Goal: Task Accomplishment & Management: Use online tool/utility

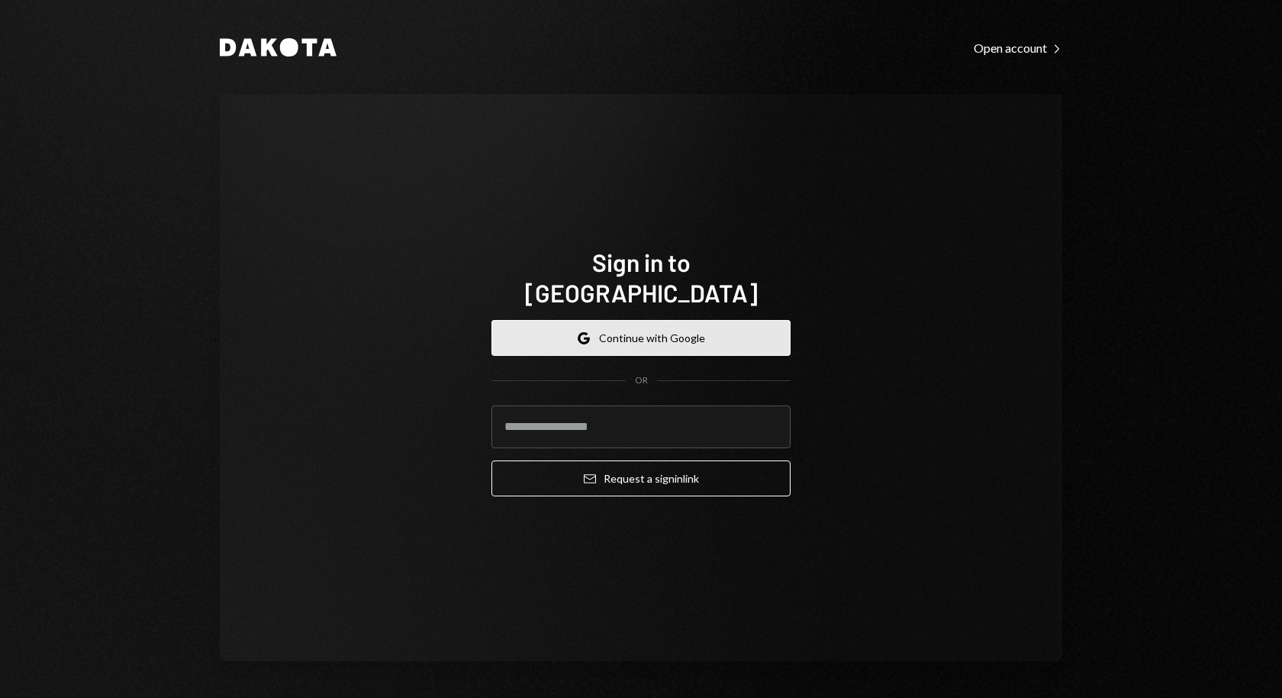
click at [586, 320] on button "Google Continue with Google" at bounding box center [640, 338] width 299 height 36
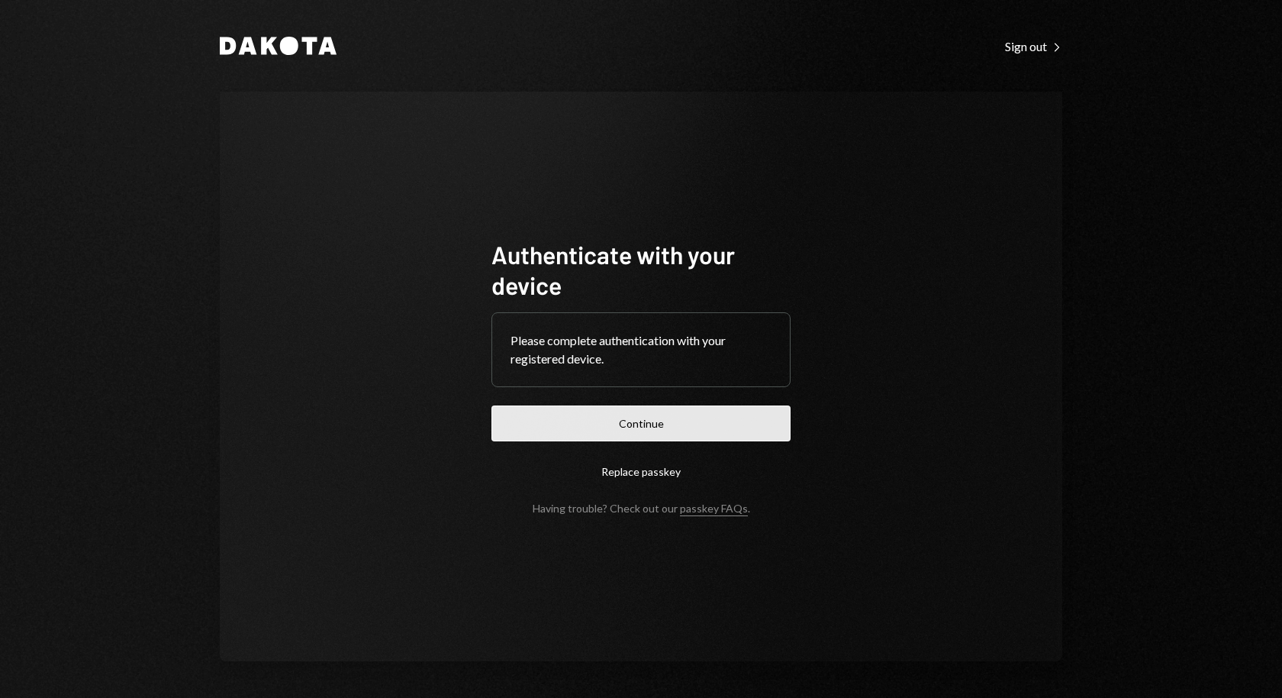
click at [571, 432] on button "Continue" at bounding box center [640, 423] width 299 height 36
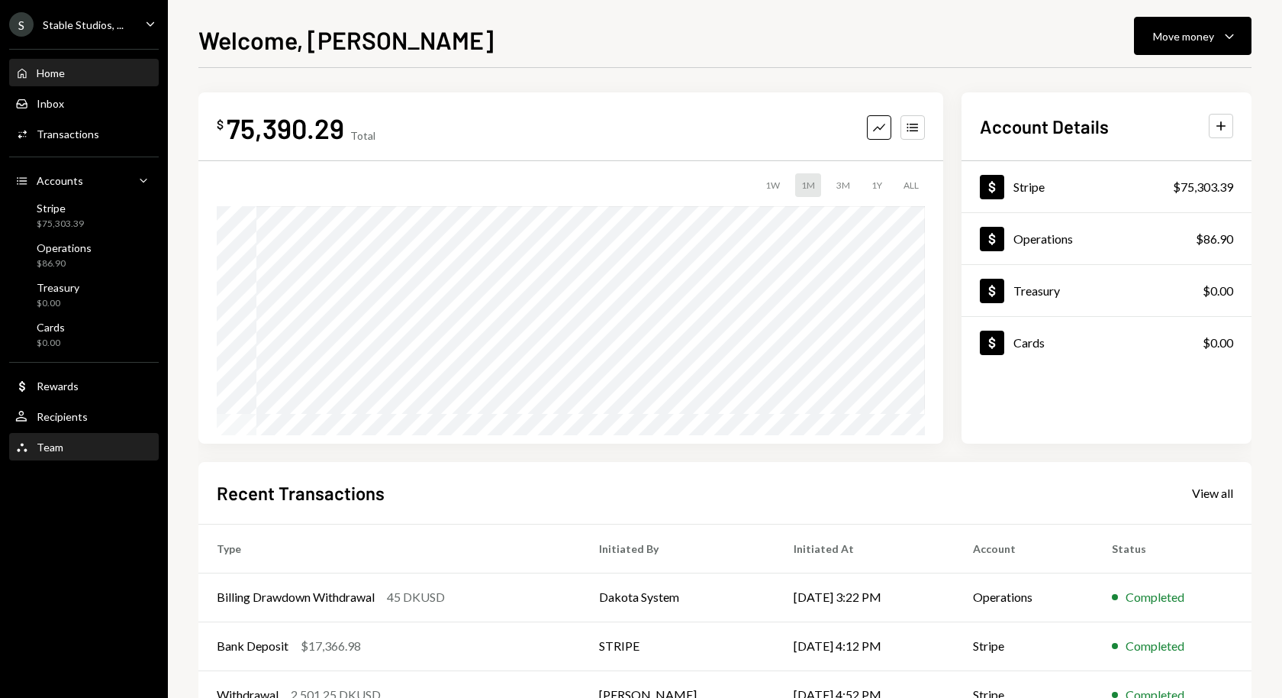
click at [39, 448] on div "Team" at bounding box center [50, 446] width 27 height 13
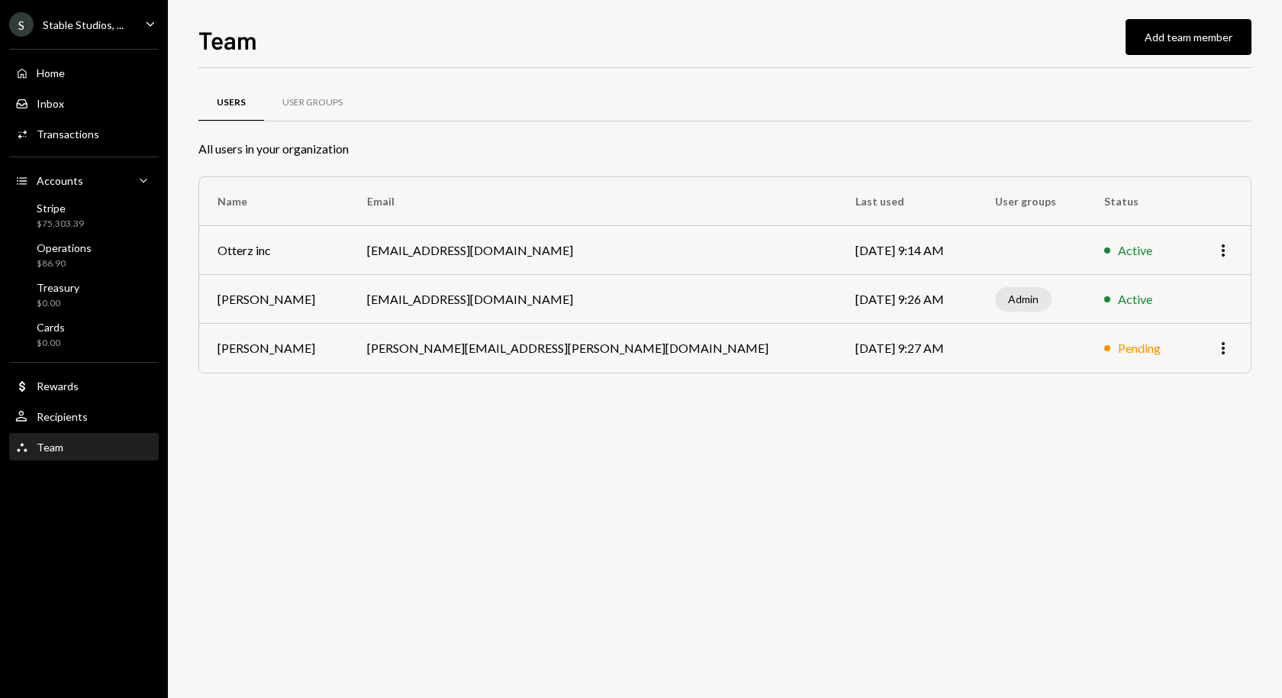
click at [1153, 349] on div "More" at bounding box center [1220, 348] width 24 height 18
click at [1153, 353] on icon "More" at bounding box center [1223, 348] width 18 height 18
click at [1153, 379] on div "Remove" at bounding box center [1188, 379] width 76 height 27
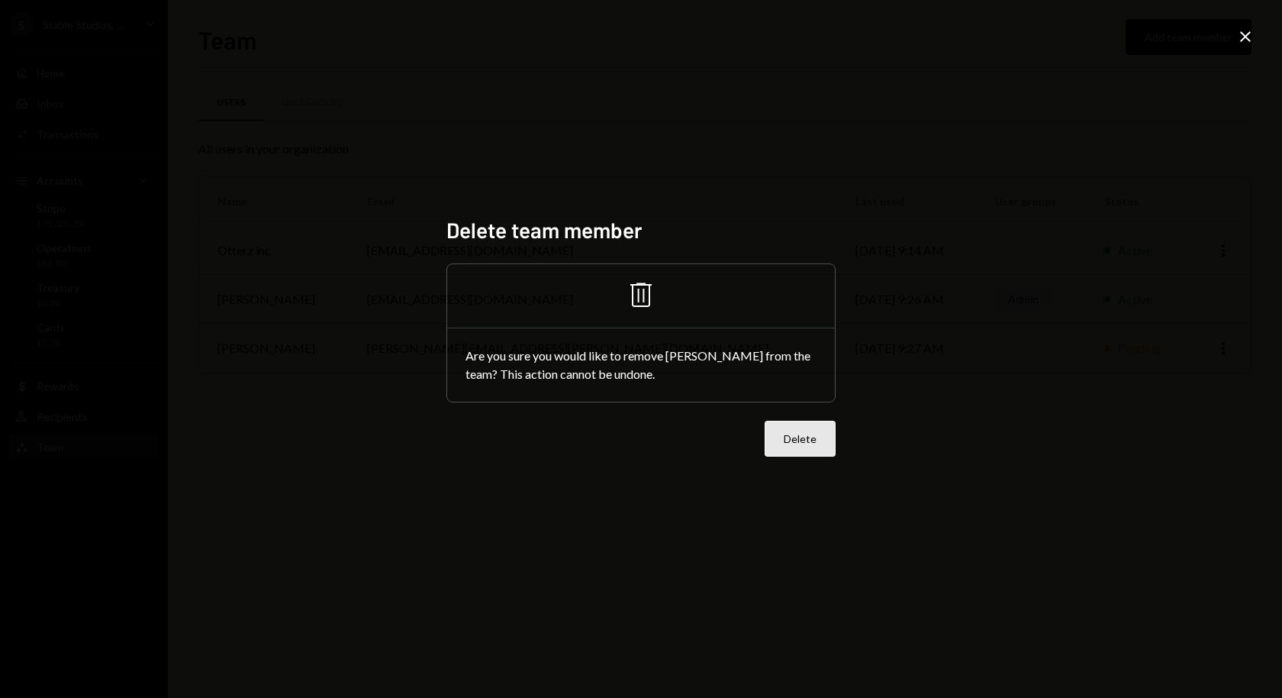
click at [792, 441] on button "Delete" at bounding box center [800, 439] width 71 height 36
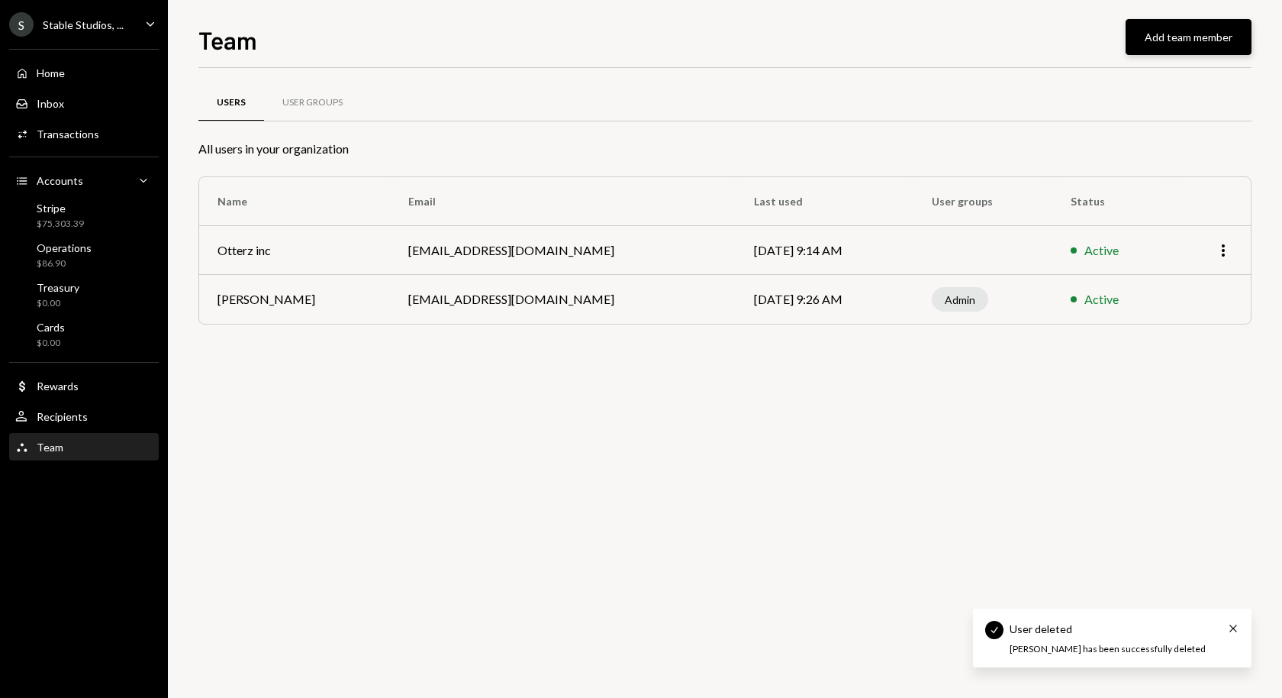
click at [1153, 39] on button "Add team member" at bounding box center [1189, 37] width 126 height 36
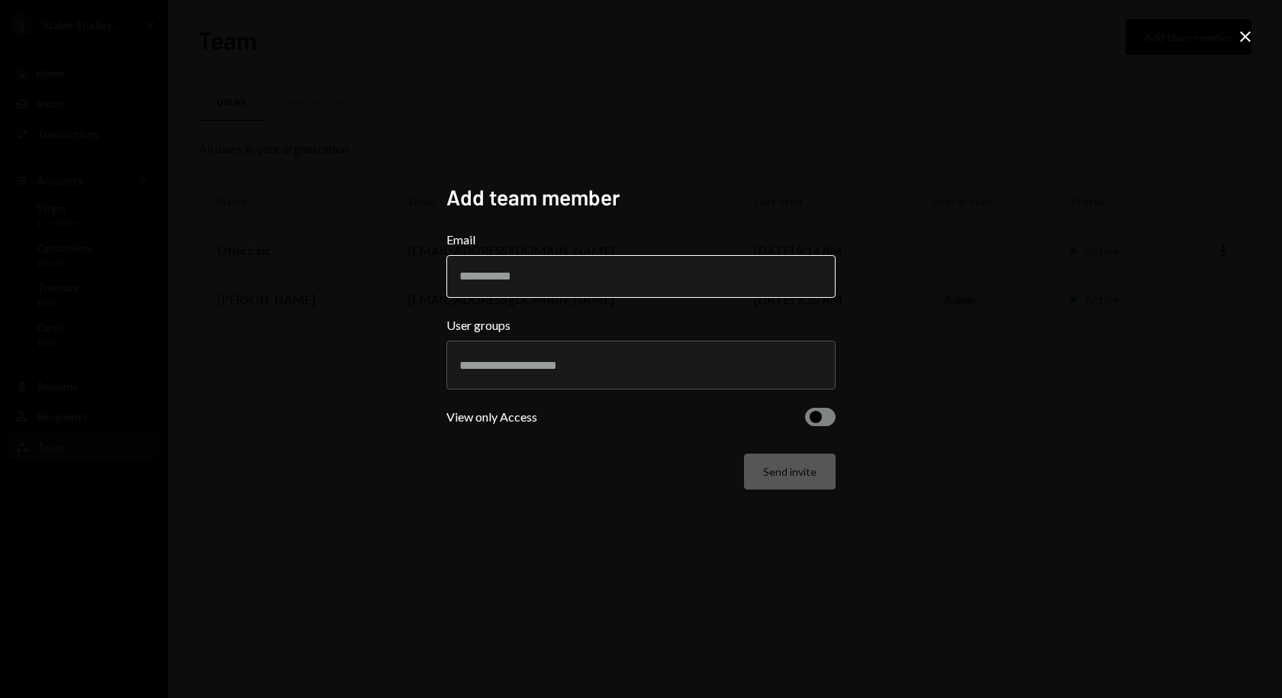
click at [596, 276] on input "Email" at bounding box center [640, 276] width 389 height 43
paste input "**********"
type input "**********"
click at [517, 372] on input "text" at bounding box center [640, 365] width 363 height 14
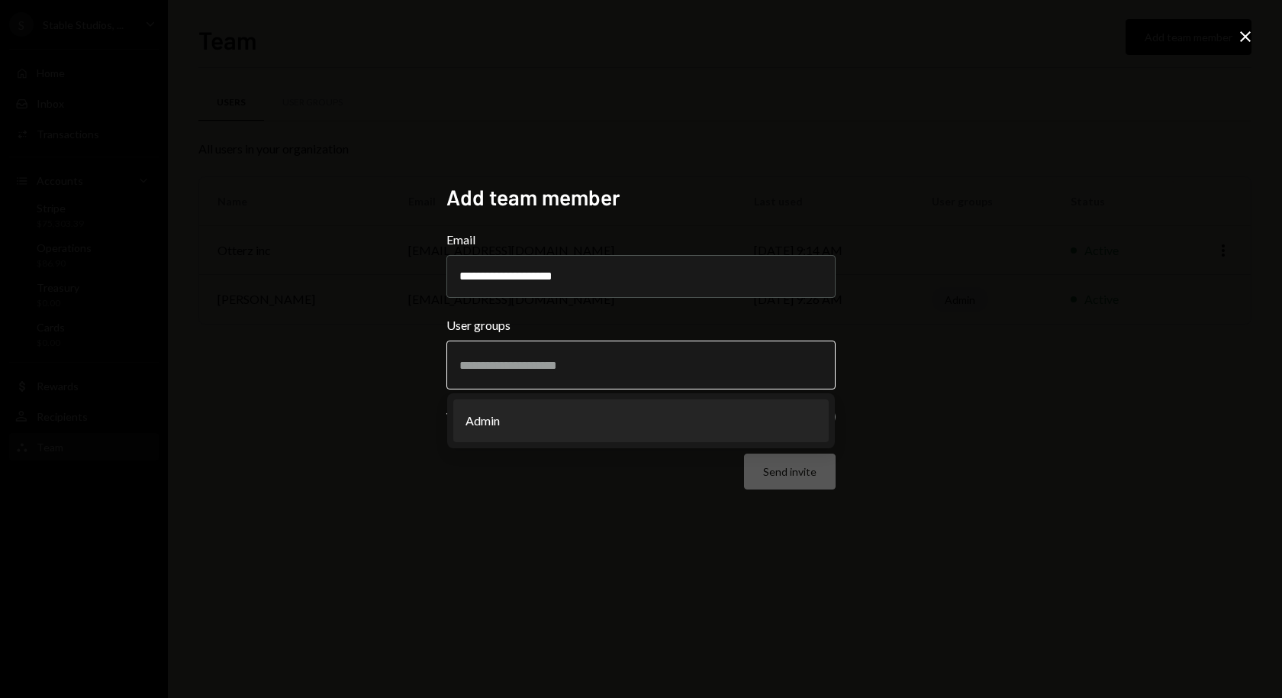
click at [511, 431] on li "Admin" at bounding box center [640, 420] width 375 height 43
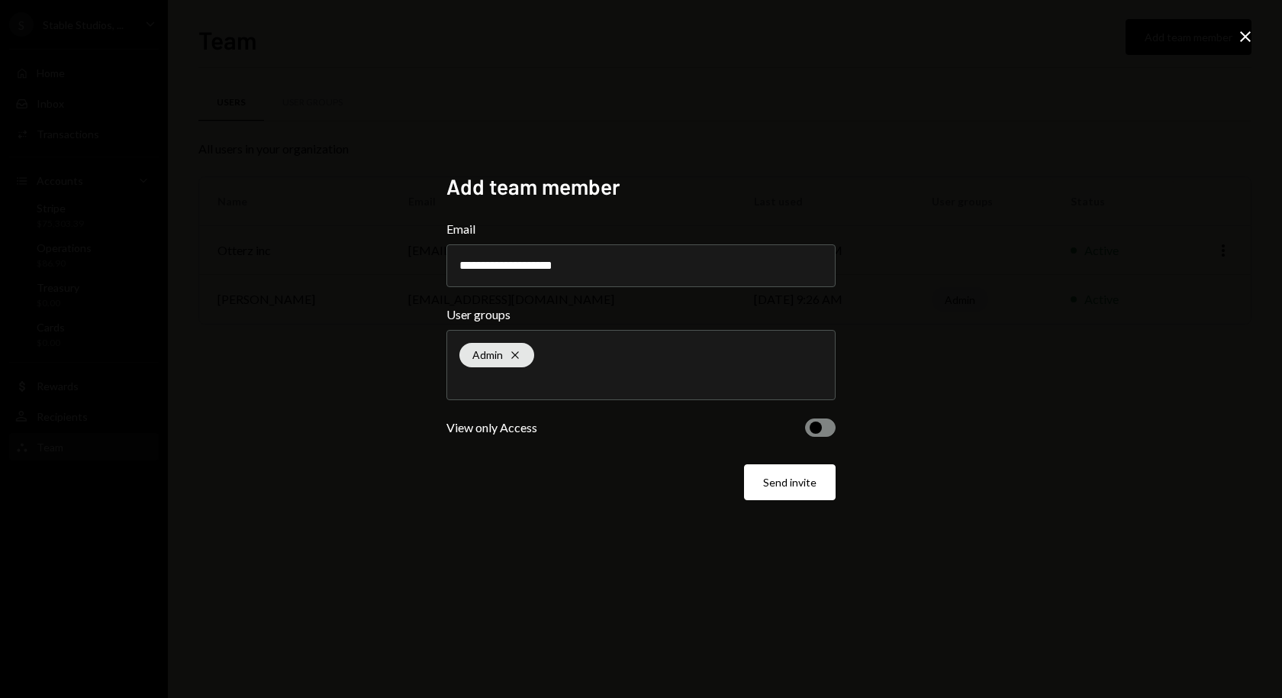
click at [819, 430] on span "button" at bounding box center [816, 427] width 12 height 12
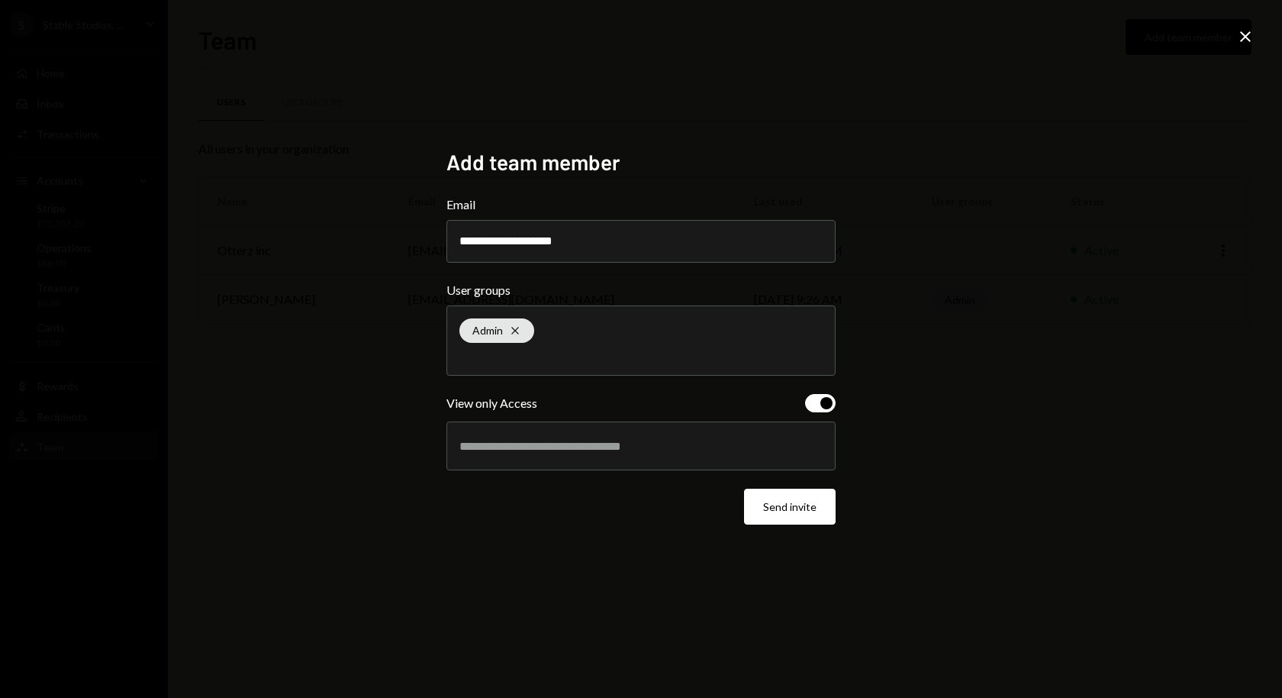
click at [642, 471] on form "**********" at bounding box center [640, 359] width 389 height 329
click at [642, 448] on input "text" at bounding box center [640, 446] width 363 height 14
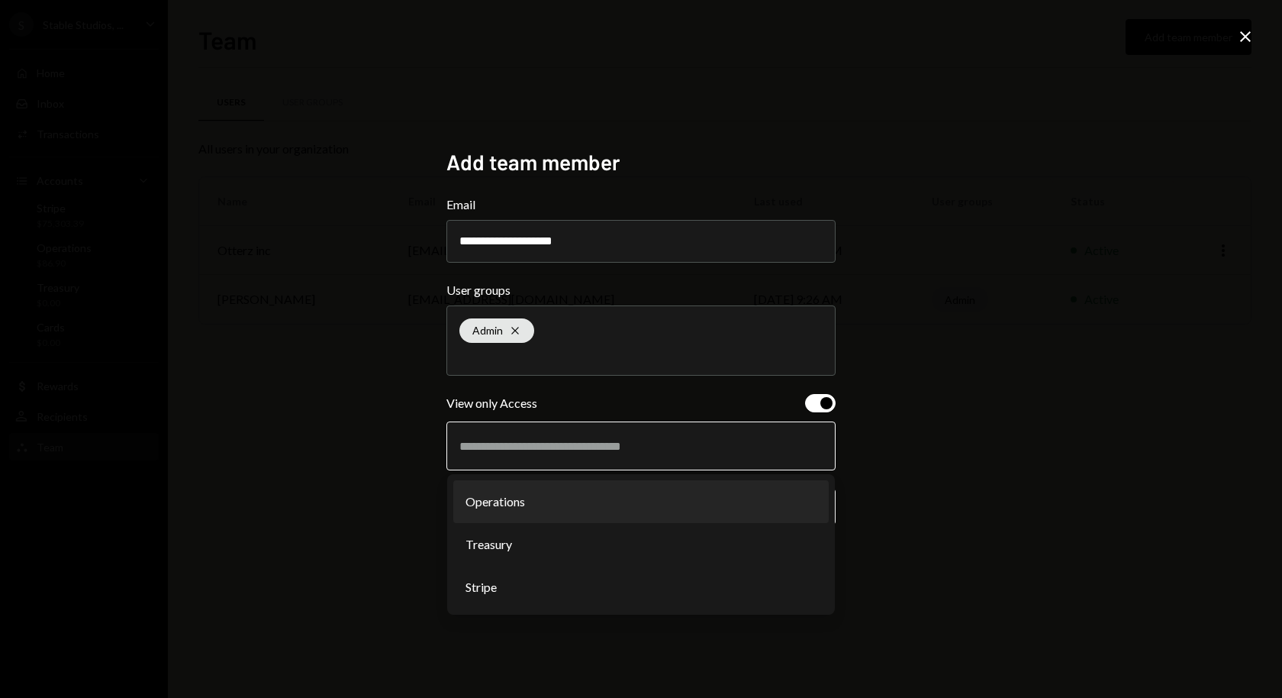
click at [552, 518] on li "Operations" at bounding box center [640, 501] width 375 height 43
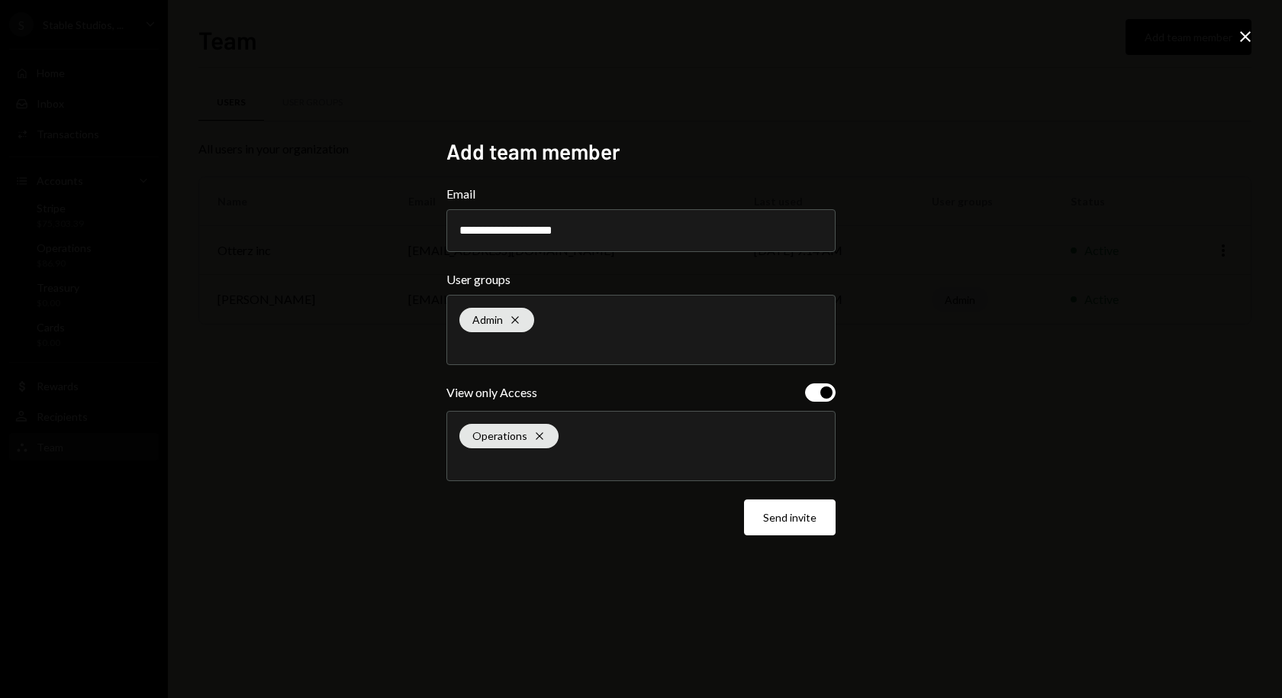
click at [585, 447] on div "Operations Cross" at bounding box center [640, 445] width 363 height 69
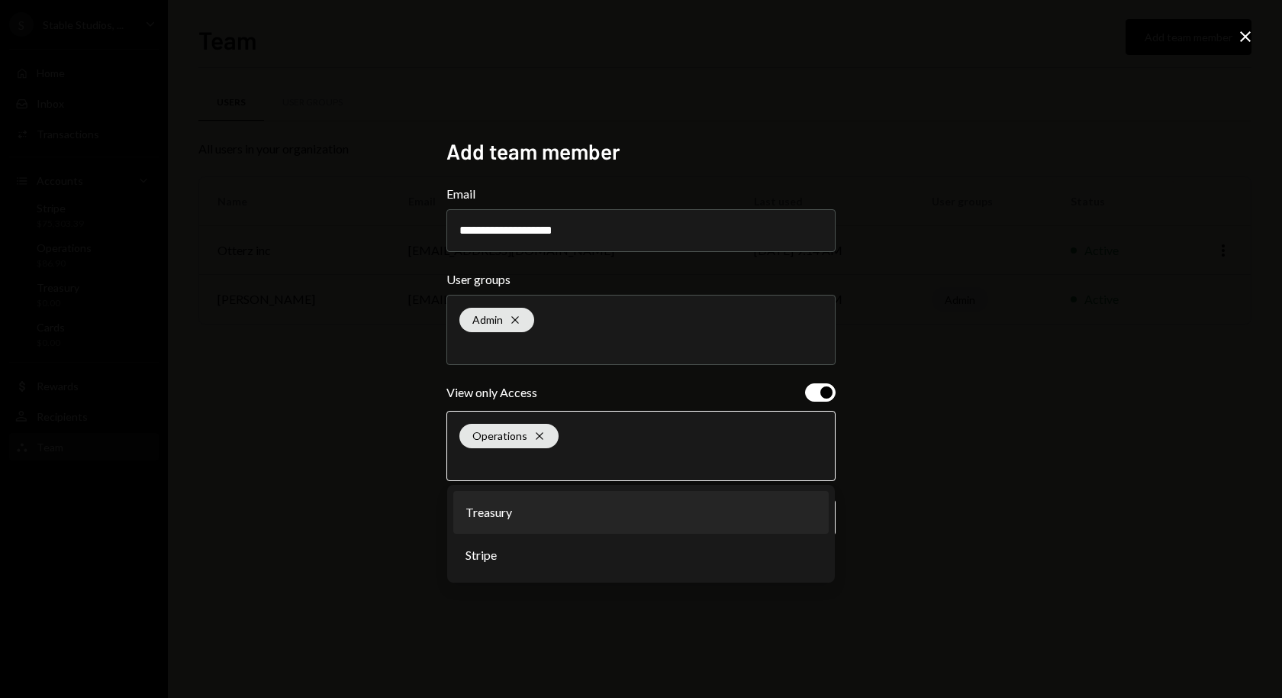
click at [531, 525] on li "Treasury" at bounding box center [640, 512] width 375 height 43
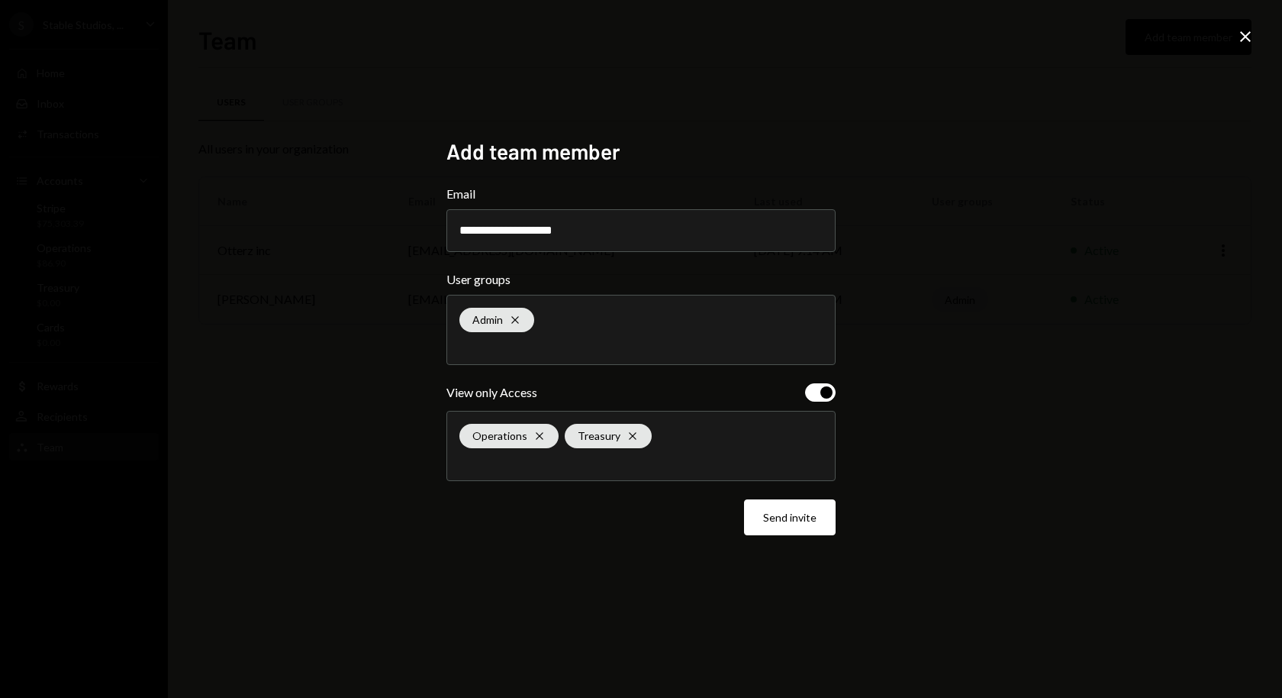
click at [605, 453] on div "Operations Cross Treasury Cross" at bounding box center [640, 445] width 363 height 69
click at [589, 452] on div "Operations Cross Treasury Cross" at bounding box center [640, 445] width 363 height 69
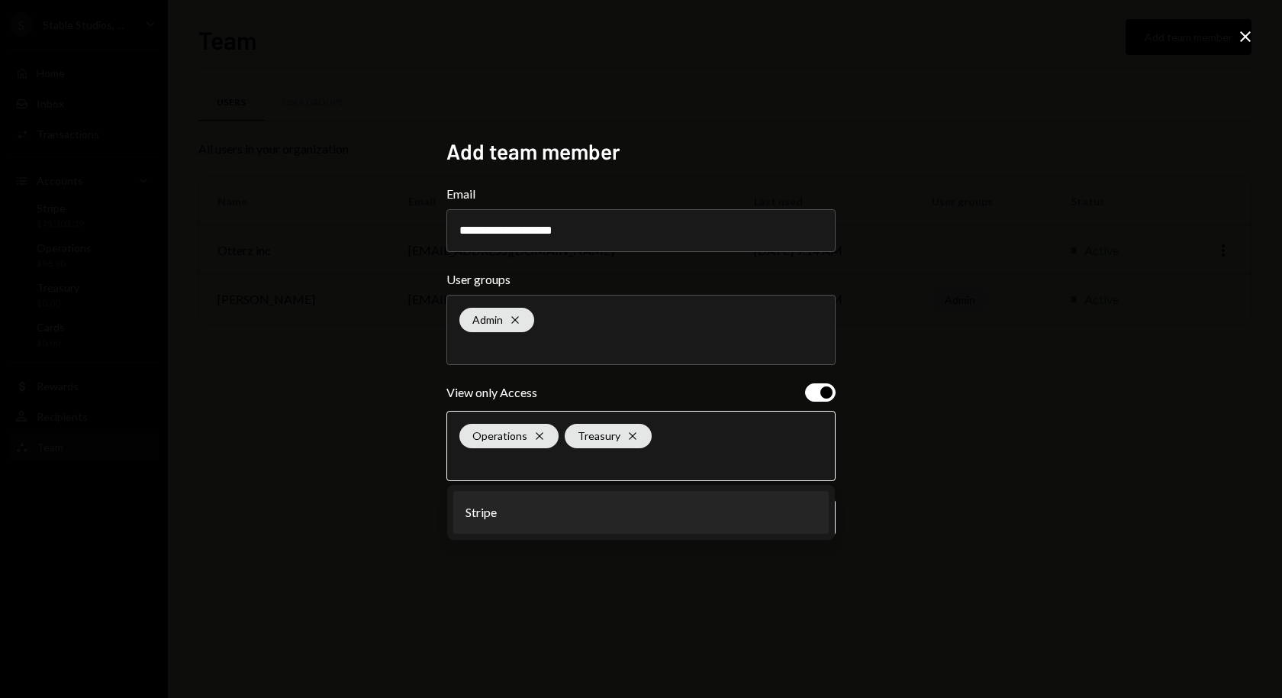
click at [570, 511] on li "Stripe" at bounding box center [640, 512] width 375 height 43
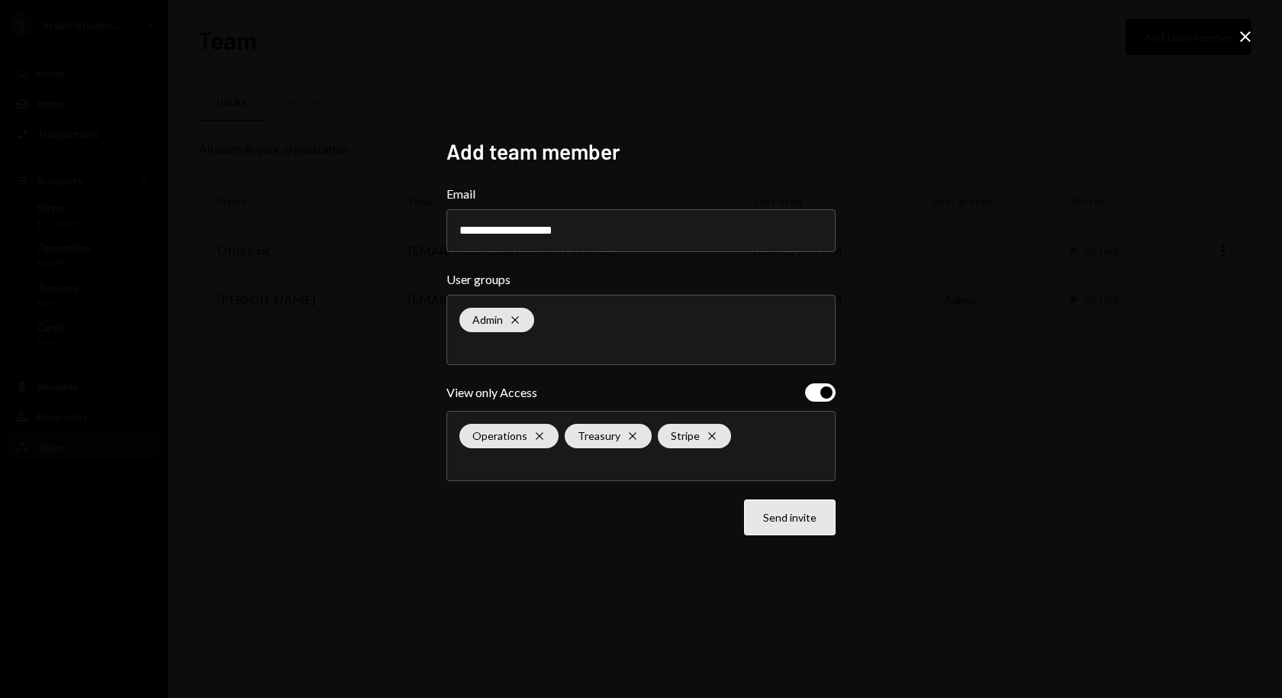
click at [788, 518] on button "Send invite" at bounding box center [790, 517] width 92 height 36
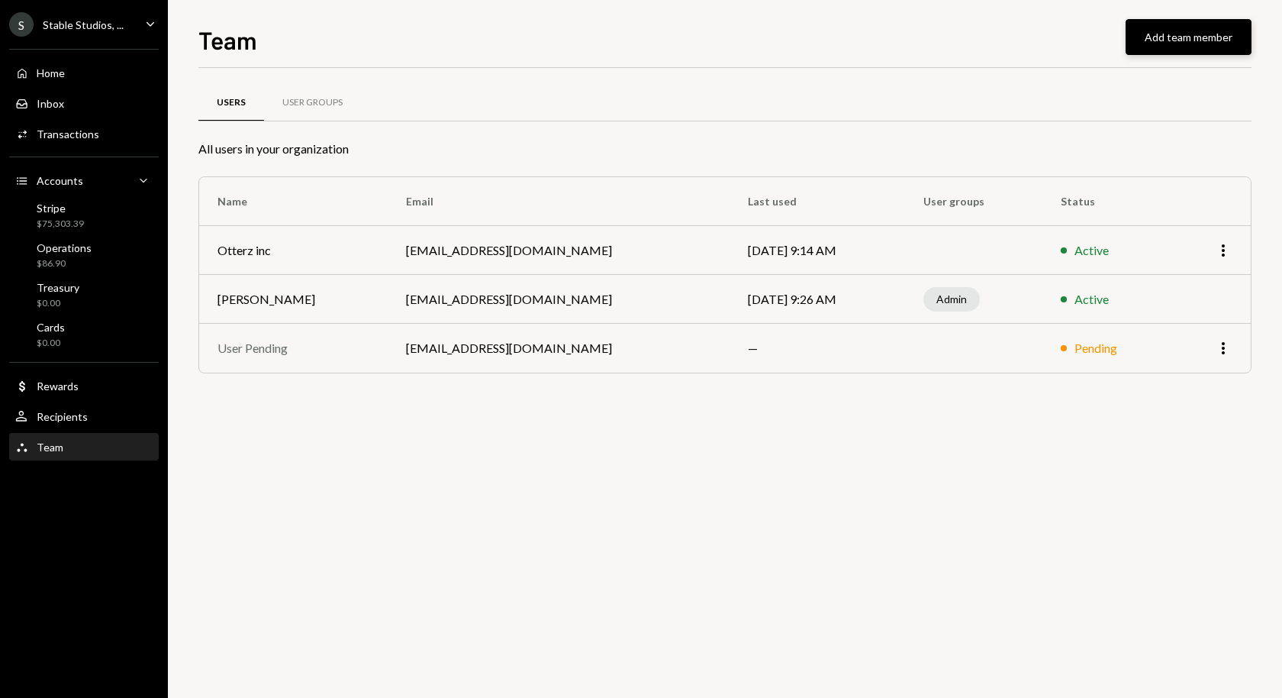
click at [1153, 34] on button "Add team member" at bounding box center [1189, 37] width 126 height 36
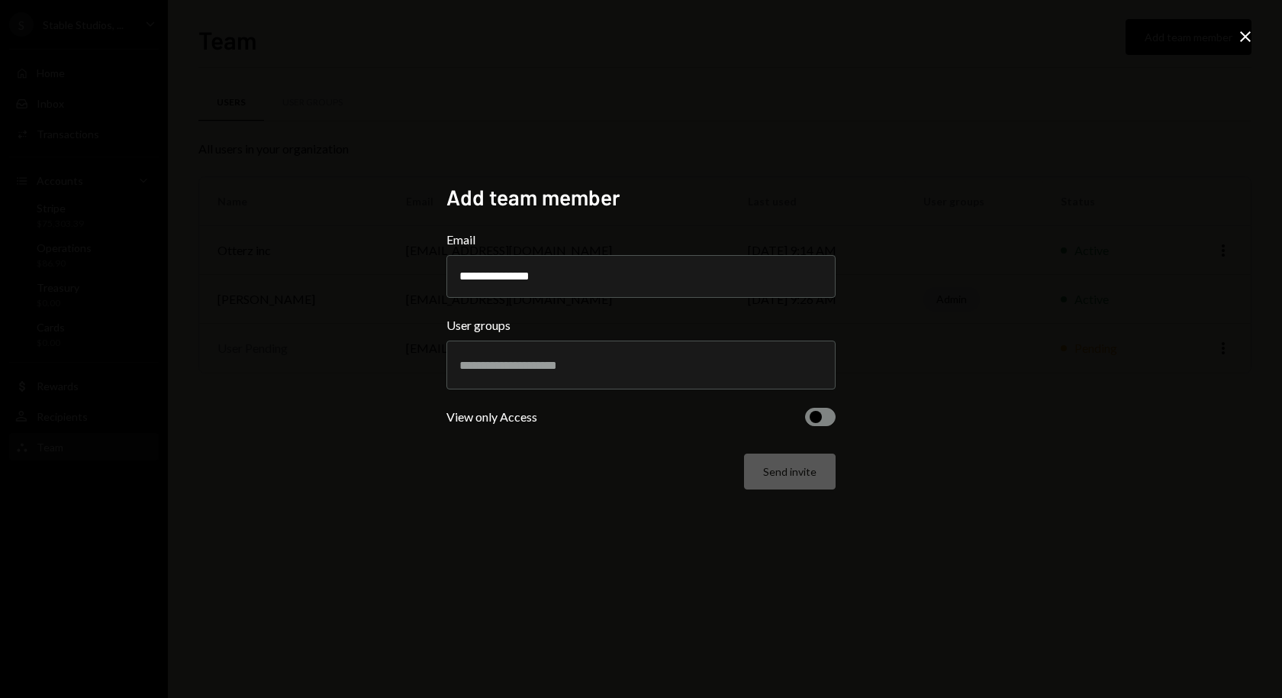
type input "**********"
click at [541, 372] on div at bounding box center [640, 365] width 363 height 38
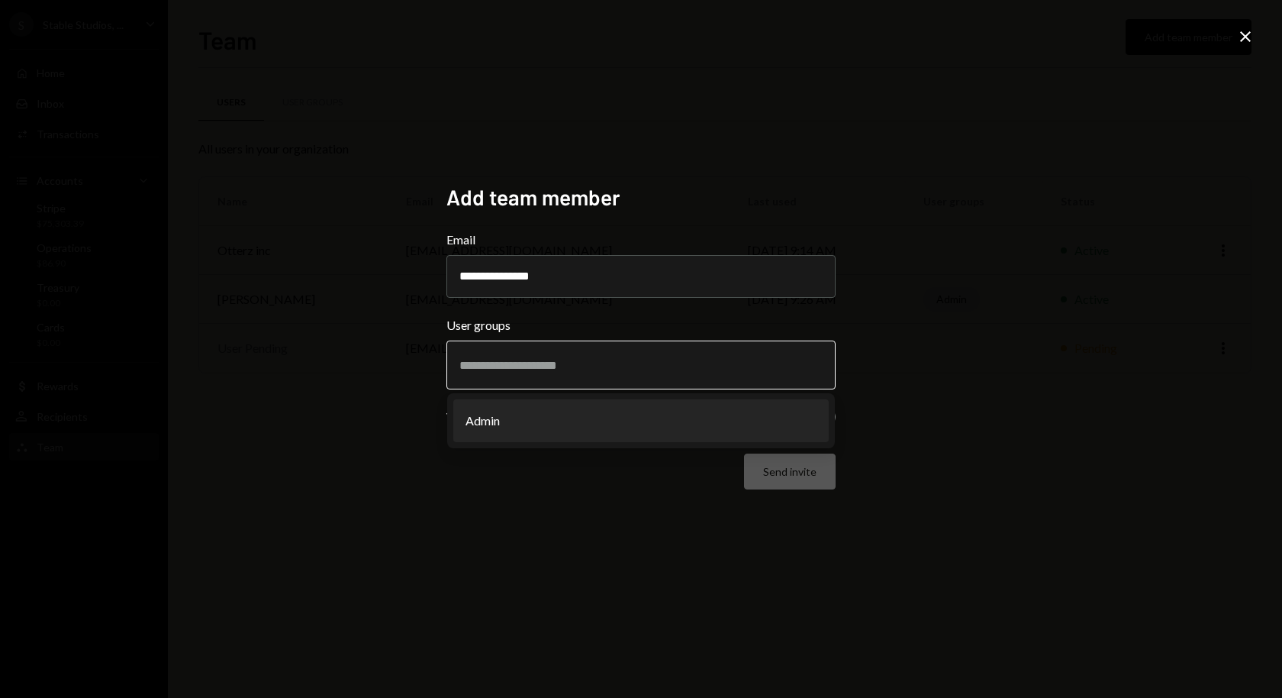
click at [537, 411] on li "Admin" at bounding box center [640, 420] width 375 height 43
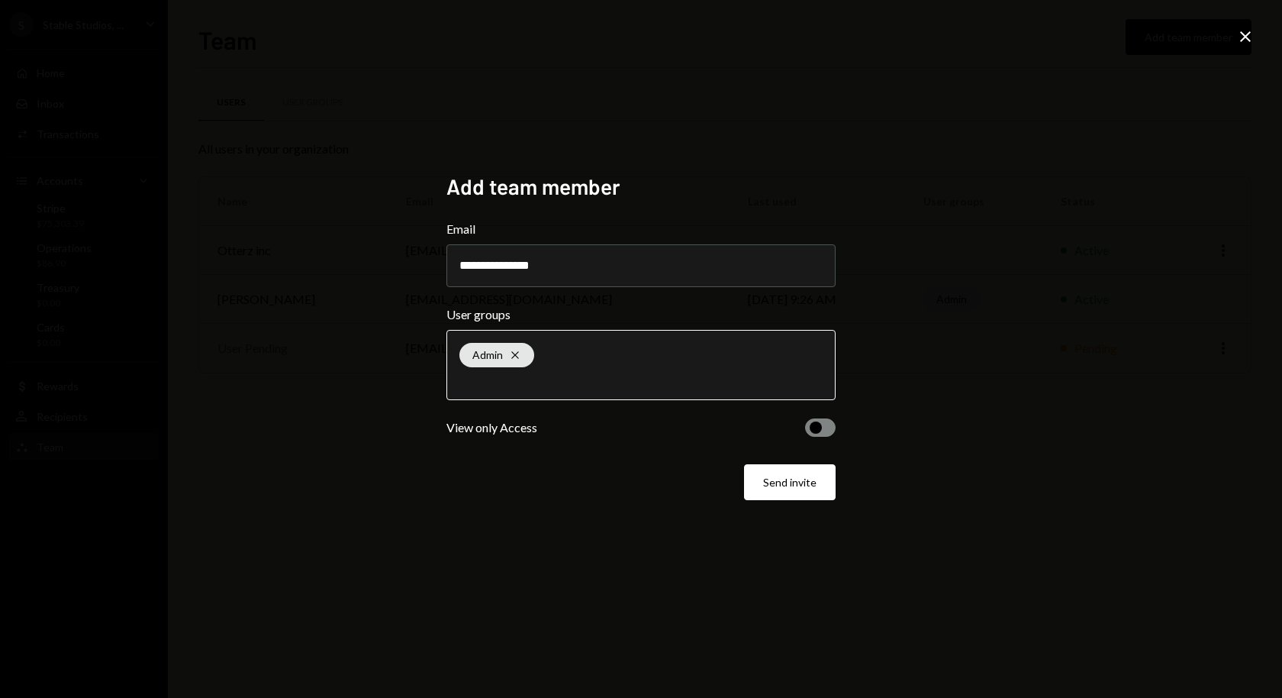
click at [820, 433] on button "button" at bounding box center [820, 427] width 31 height 18
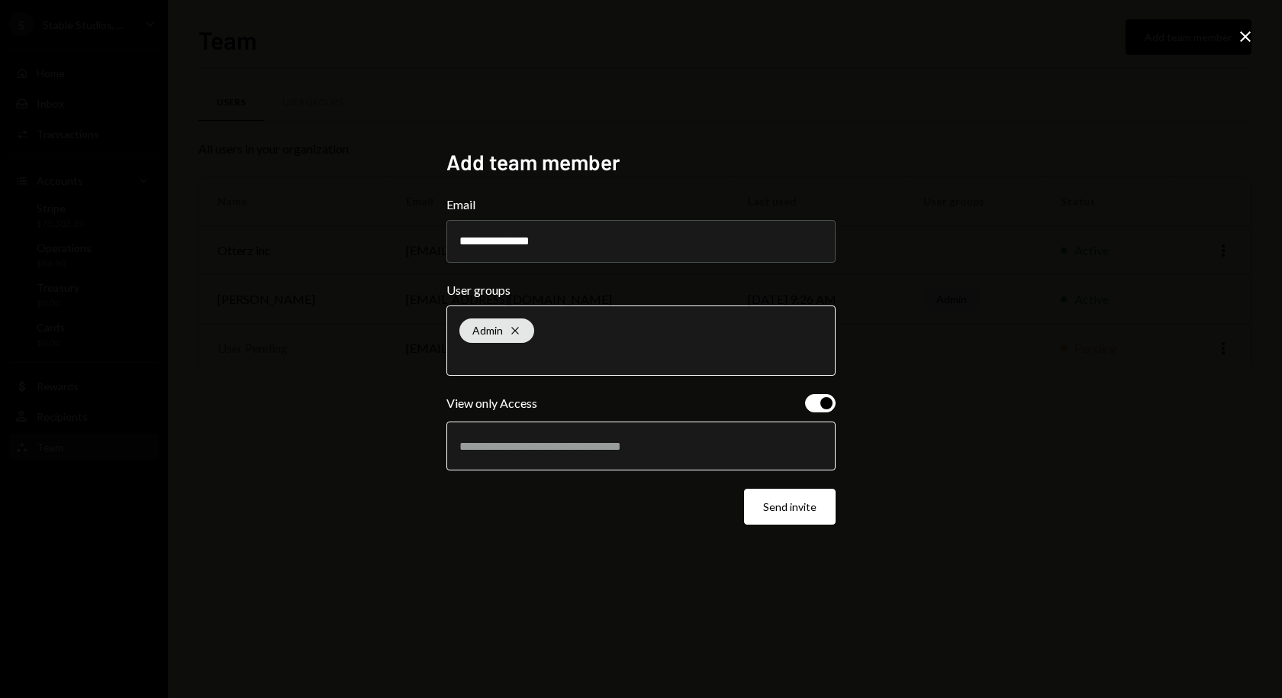
click at [652, 442] on input "text" at bounding box center [640, 446] width 363 height 14
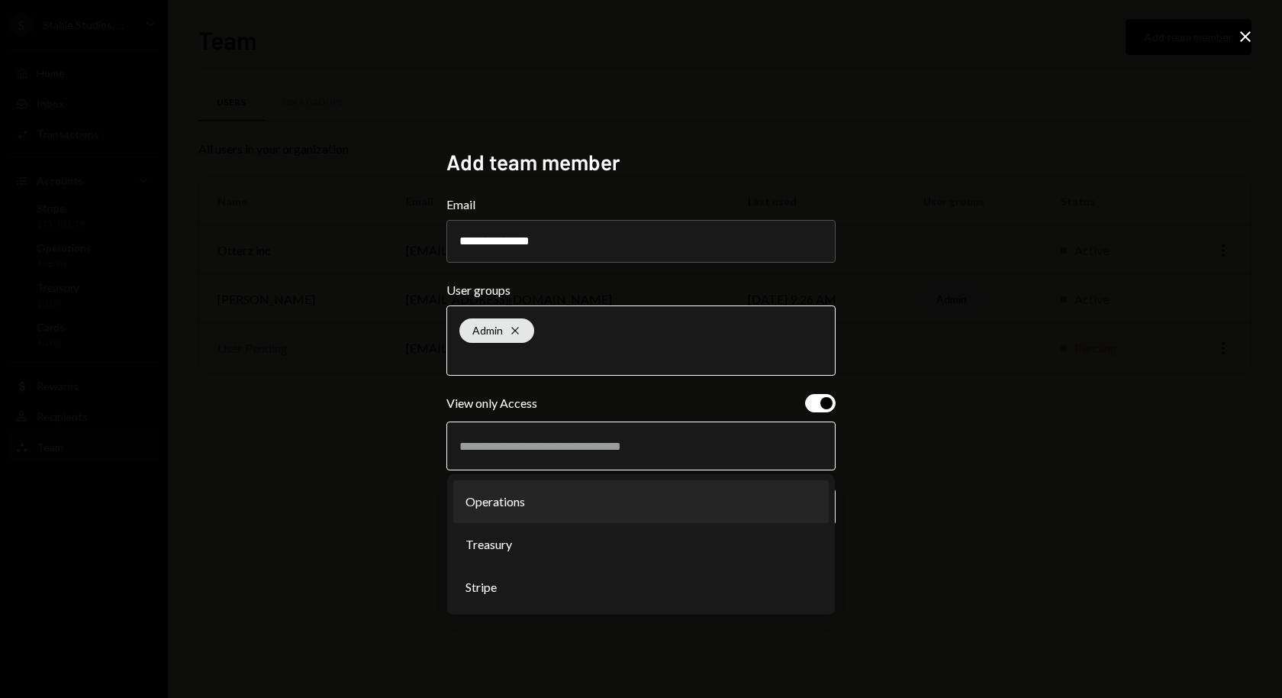
click at [589, 520] on li "Operations" at bounding box center [640, 501] width 375 height 43
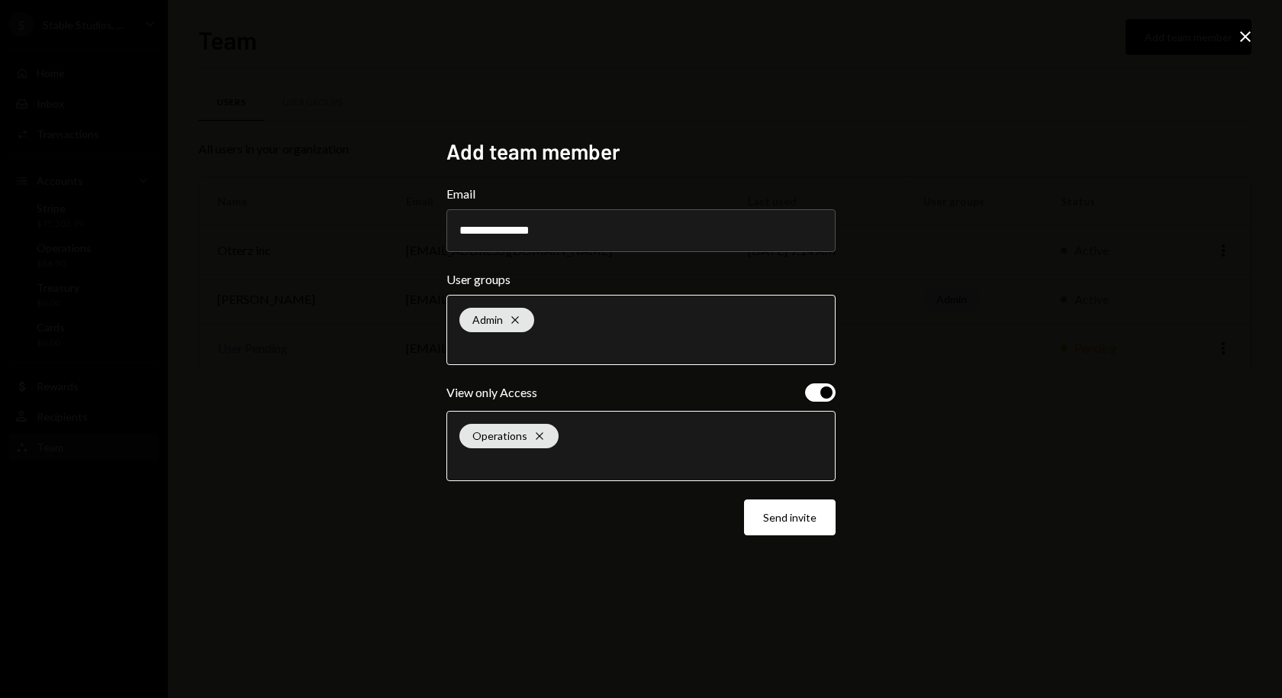
click at [631, 442] on div "Operations Cross" at bounding box center [640, 445] width 363 height 69
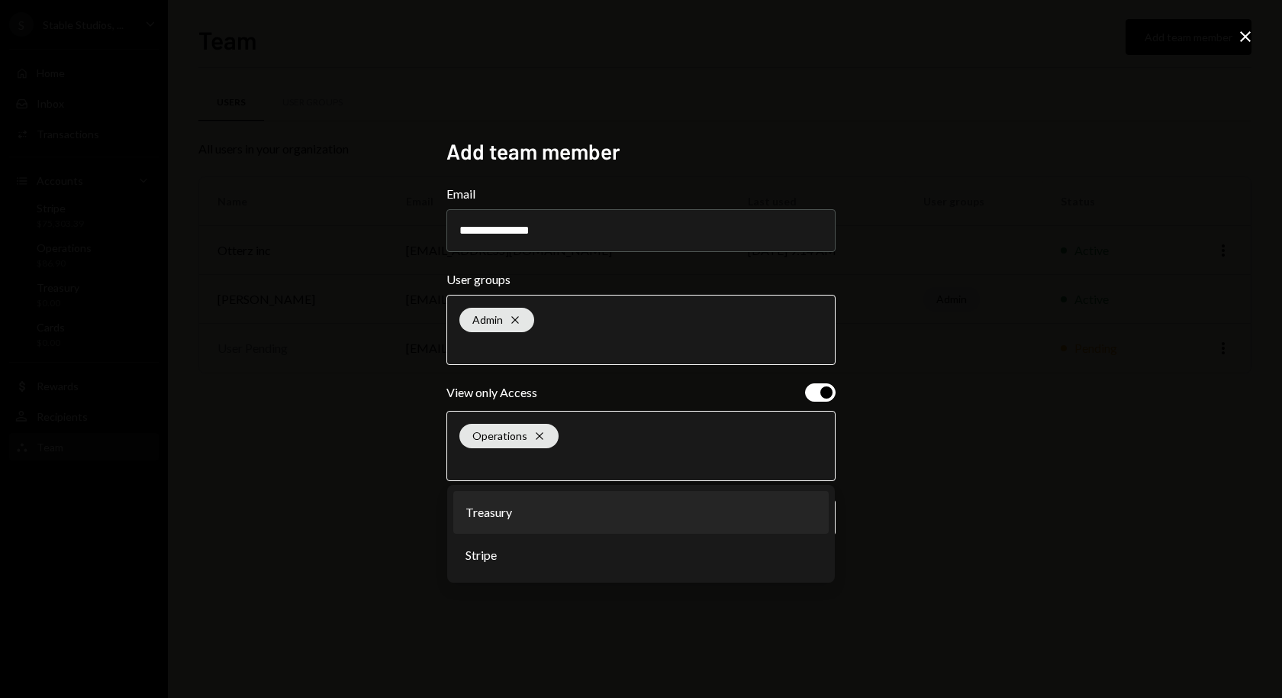
click at [591, 525] on li "Treasury" at bounding box center [640, 512] width 375 height 43
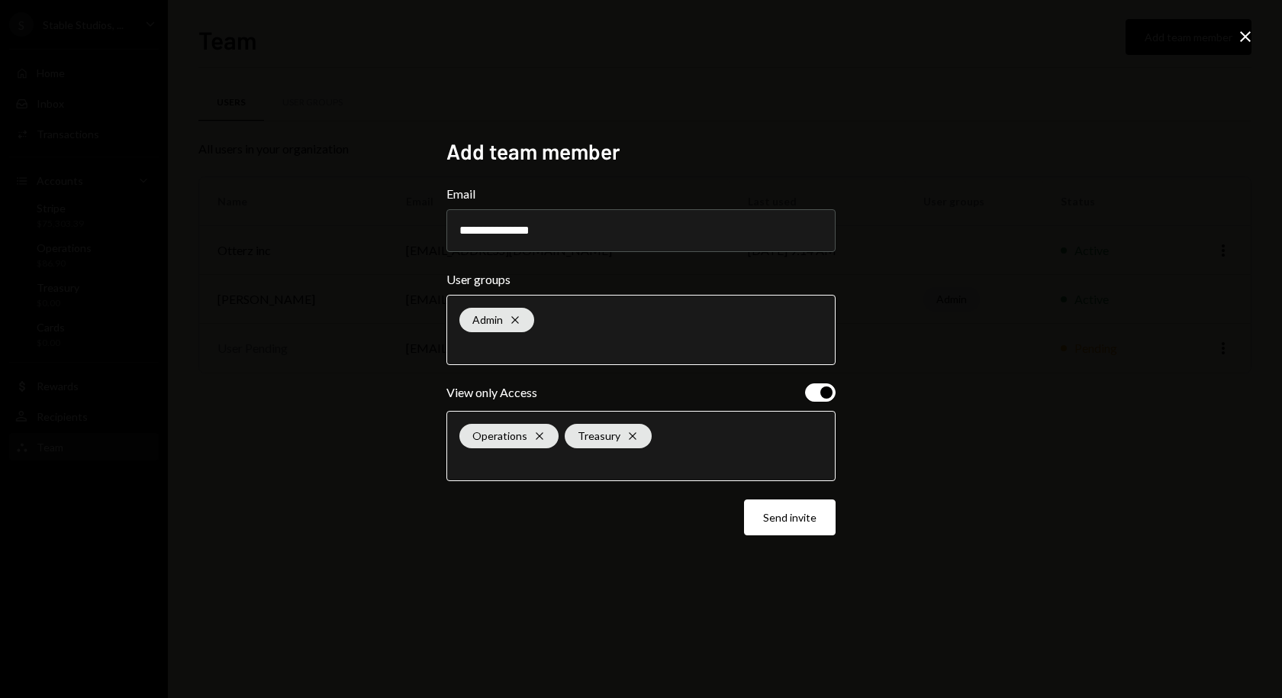
click at [614, 476] on div "Operations Cross Treasury Cross" at bounding box center [640, 445] width 363 height 69
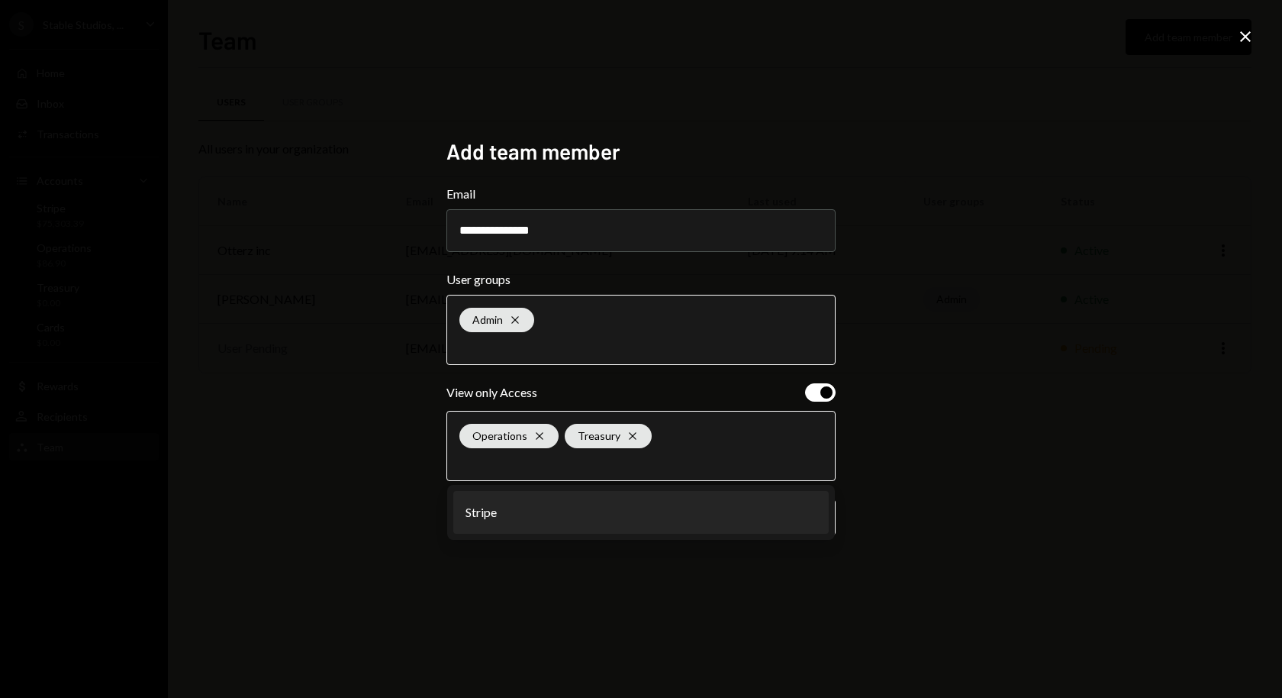
click at [604, 526] on li "Stripe" at bounding box center [640, 512] width 375 height 43
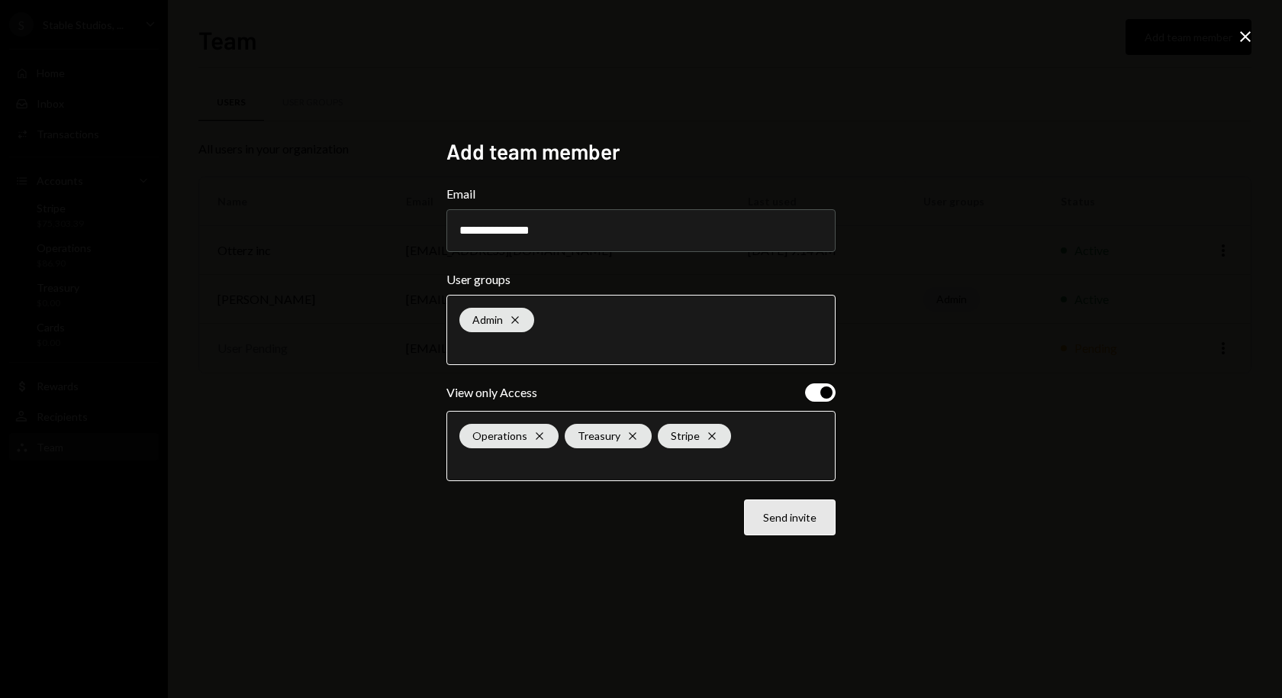
click at [778, 517] on button "Send invite" at bounding box center [790, 517] width 92 height 36
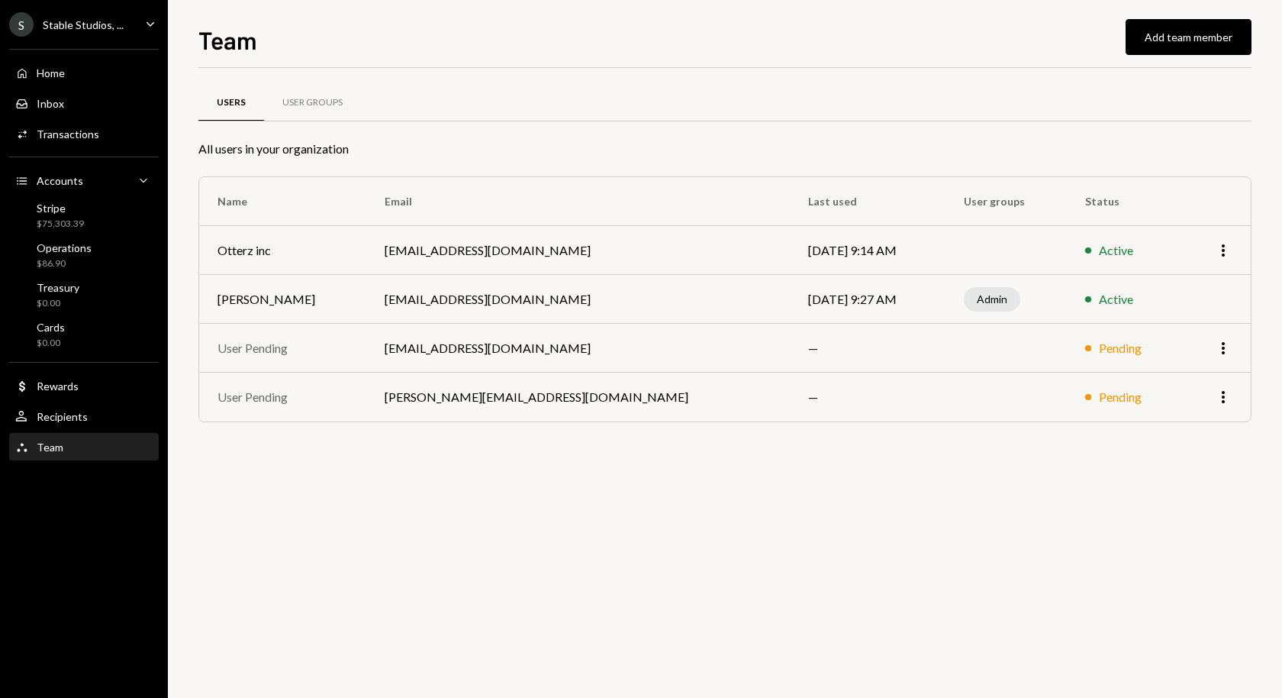
click at [790, 253] on td "Sep 9, 2025 9:14 AM" at bounding box center [868, 250] width 156 height 49
click at [311, 108] on div "User Groups" at bounding box center [312, 102] width 60 height 13
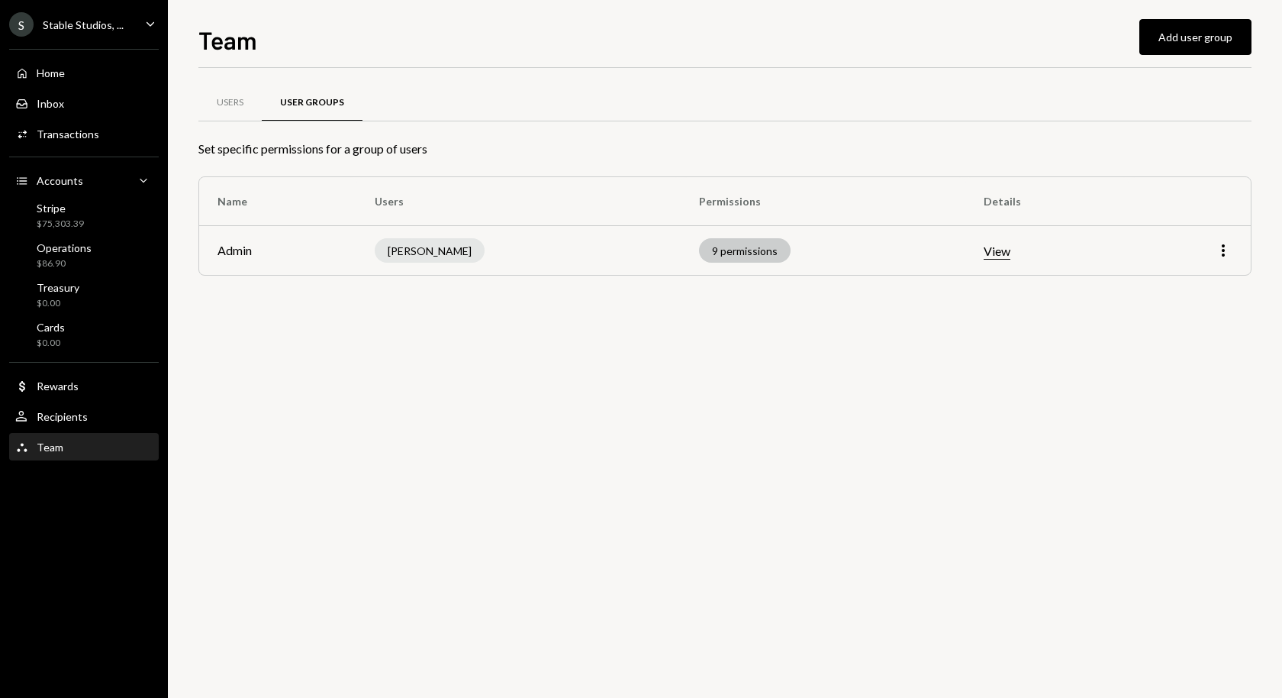
click at [743, 256] on div "9 permissions" at bounding box center [745, 250] width 92 height 24
click at [996, 251] on button "View" at bounding box center [997, 251] width 27 height 16
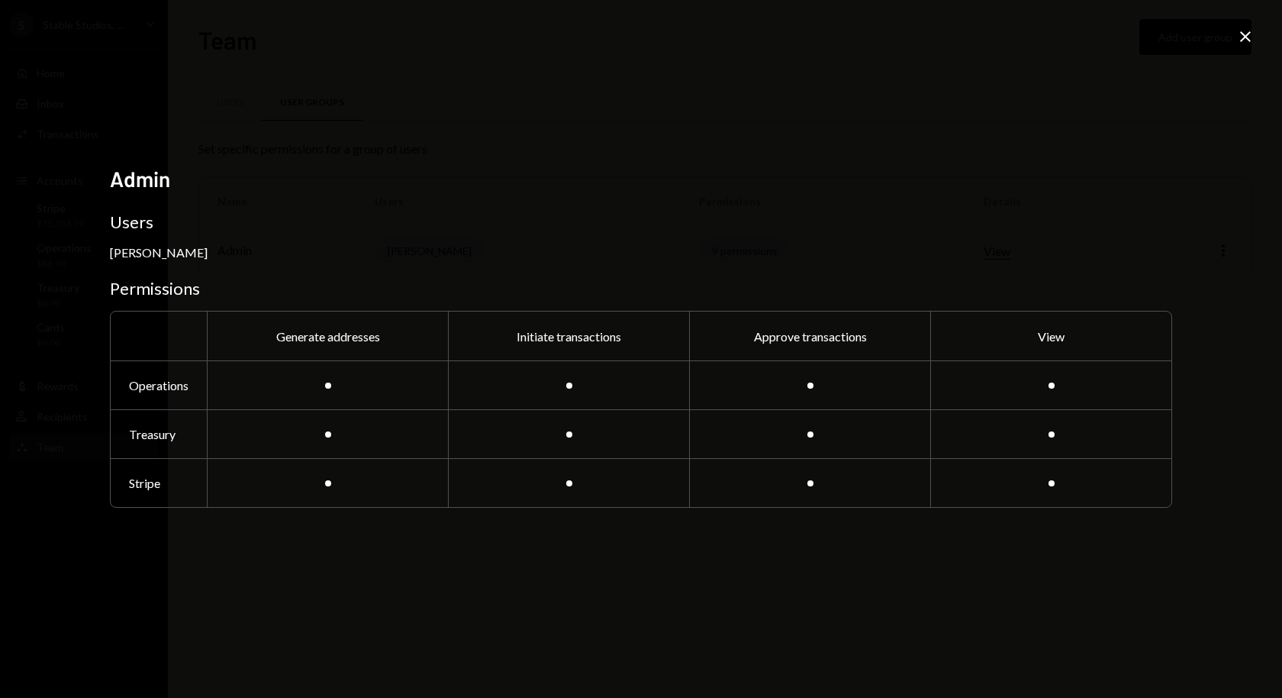
click at [1153, 45] on icon "Close" at bounding box center [1245, 36] width 18 height 18
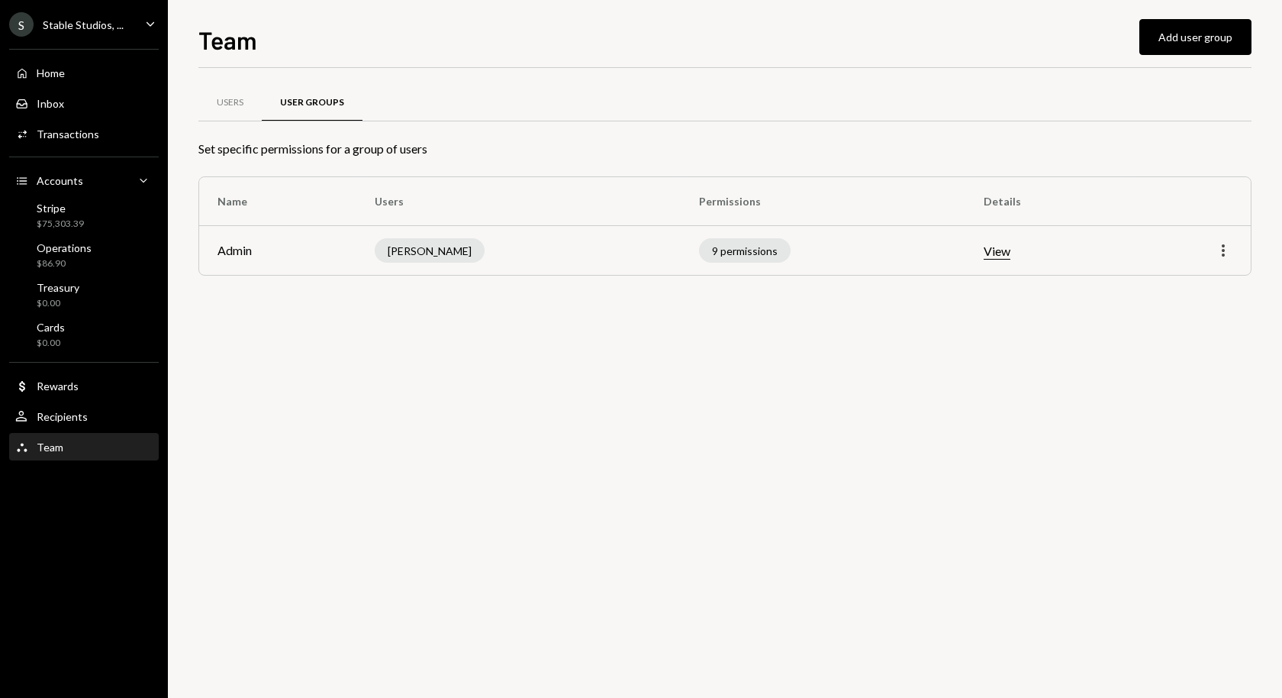
click at [1153, 252] on icon "More" at bounding box center [1223, 250] width 18 height 18
click at [1043, 317] on div "Users User Groups Set specific permissions for a group of users Name Users Perm…" at bounding box center [724, 383] width 1053 height 630
click at [699, 243] on div "9 permissions" at bounding box center [745, 250] width 92 height 24
click at [449, 252] on div "Drew Rogers" at bounding box center [430, 250] width 110 height 24
click at [245, 114] on div "Users" at bounding box center [229, 103] width 63 height 37
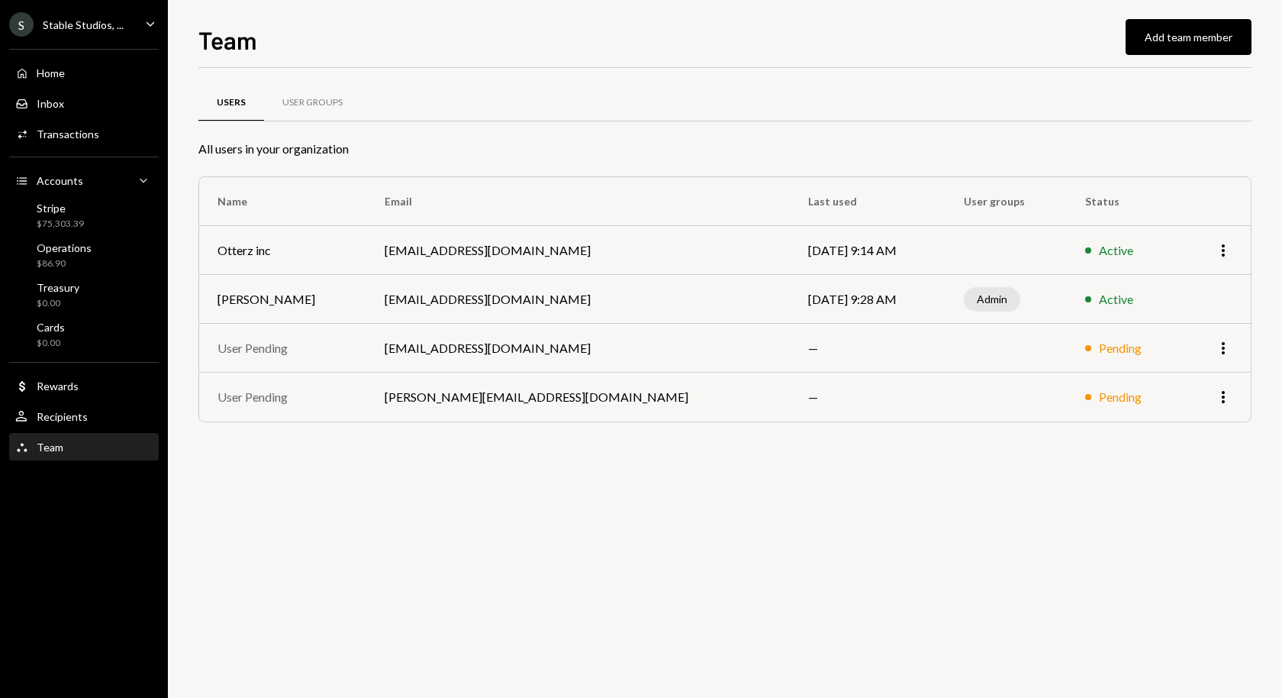
click at [968, 341] on td at bounding box center [1006, 348] width 121 height 49
click at [1153, 346] on icon "More" at bounding box center [1223, 348] width 18 height 18
click at [1153, 254] on td "Active" at bounding box center [1125, 250] width 116 height 49
click at [1153, 253] on icon "button" at bounding box center [1223, 250] width 3 height 12
click at [833, 243] on td "Sep 9, 2025 9:14 AM" at bounding box center [868, 250] width 156 height 49
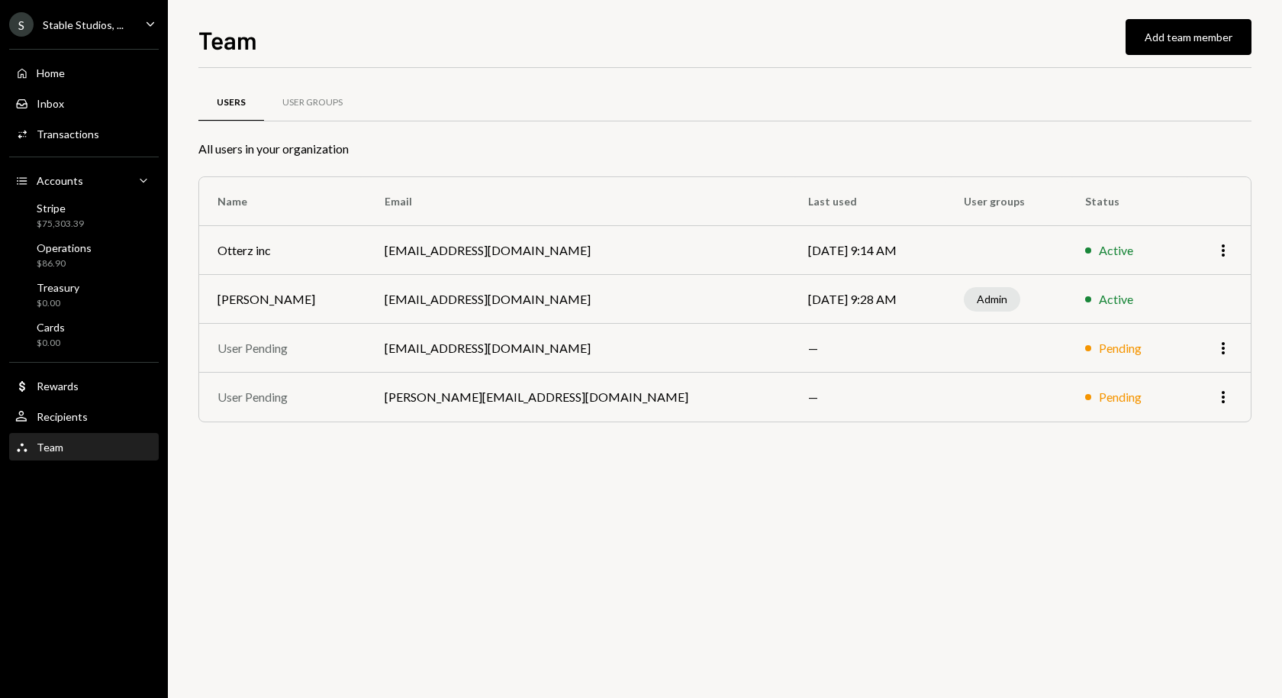
click at [411, 264] on td "bookkeeper@otterz.co" at bounding box center [578, 250] width 424 height 49
click at [65, 435] on div "Team Team" at bounding box center [83, 447] width 137 height 26
click at [311, 85] on div "User Groups" at bounding box center [312, 103] width 97 height 37
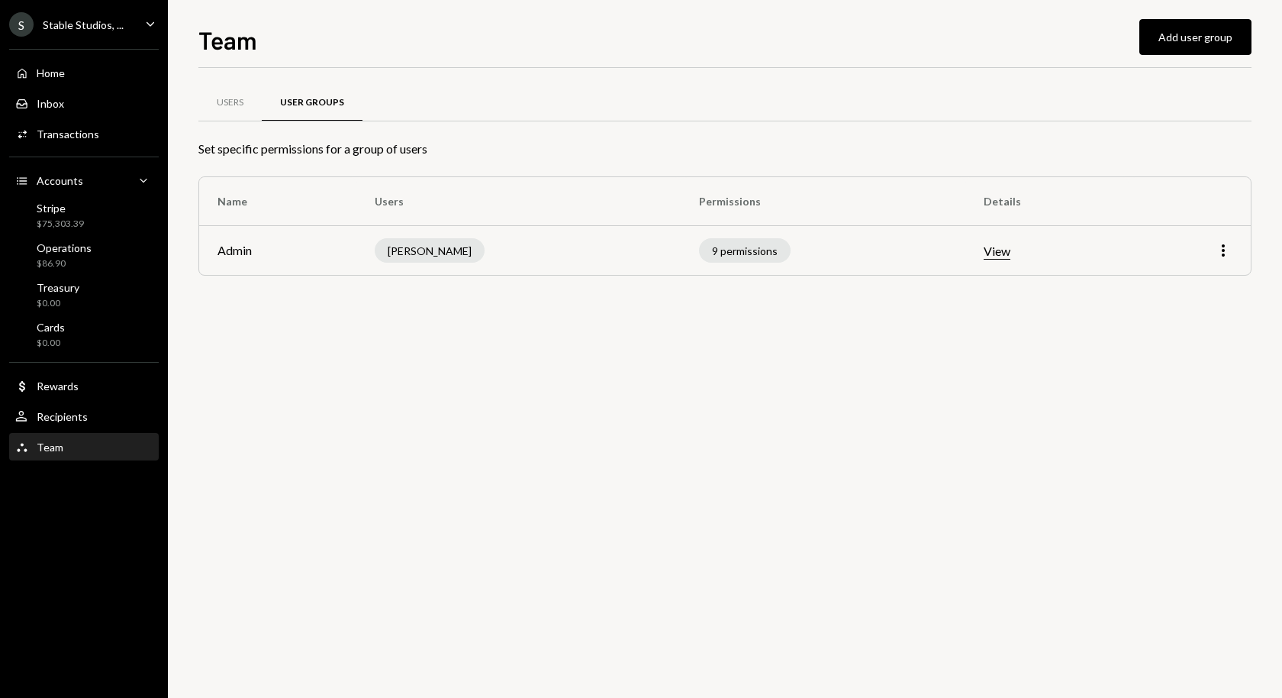
click at [267, 248] on td "Admin" at bounding box center [277, 250] width 157 height 49
click at [699, 248] on div "9 permissions" at bounding box center [745, 250] width 92 height 24
click at [972, 250] on td "View" at bounding box center [1047, 250] width 164 height 49
click at [984, 250] on button "View" at bounding box center [997, 251] width 27 height 16
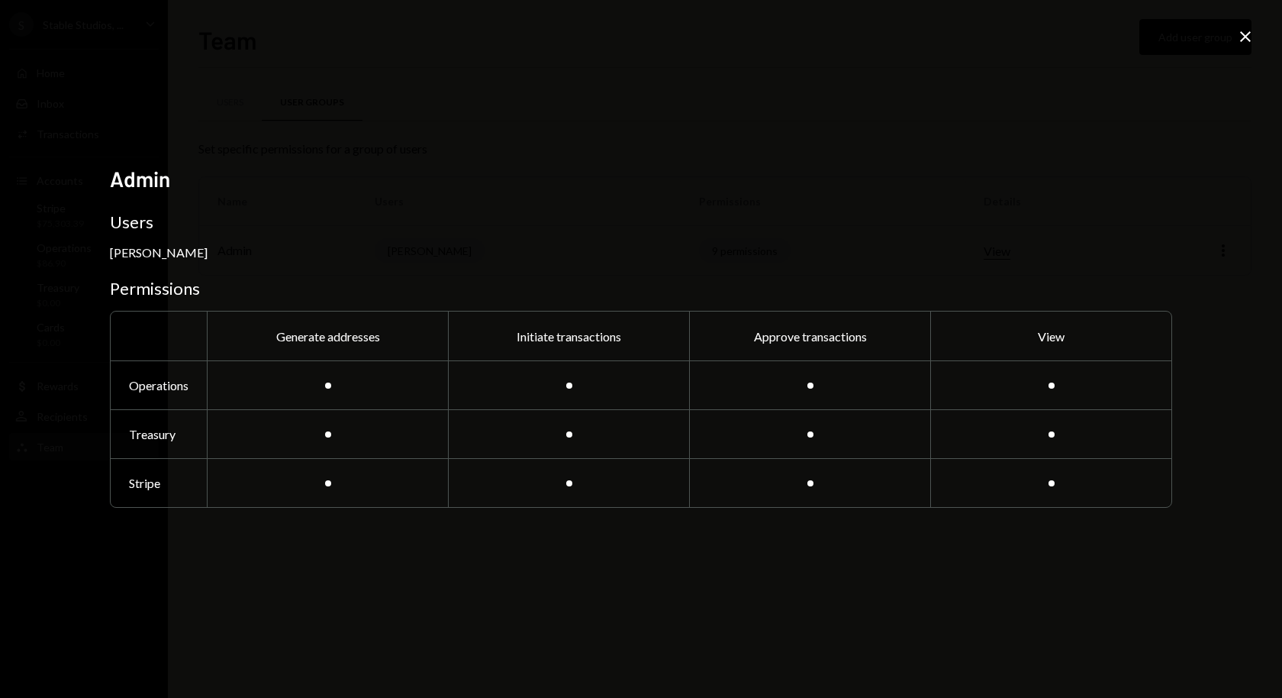
click at [1153, 43] on icon "Close" at bounding box center [1245, 36] width 18 height 18
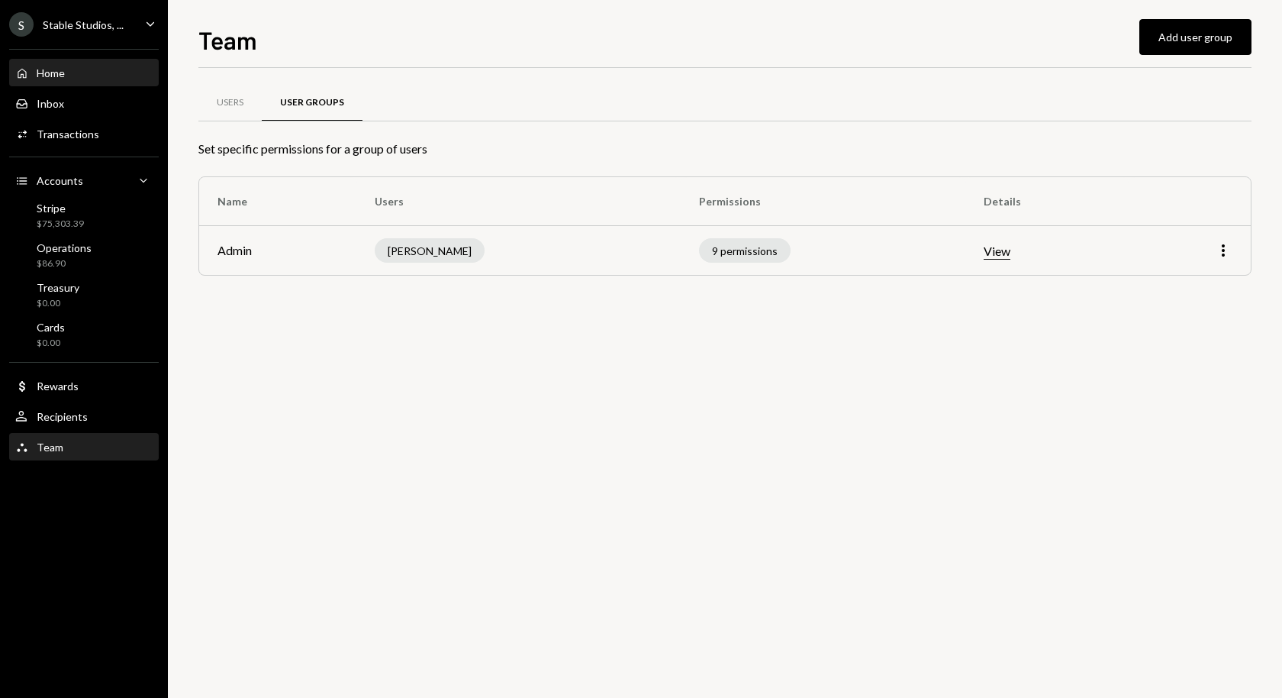
click at [106, 68] on div "Home Home" at bounding box center [83, 73] width 137 height 14
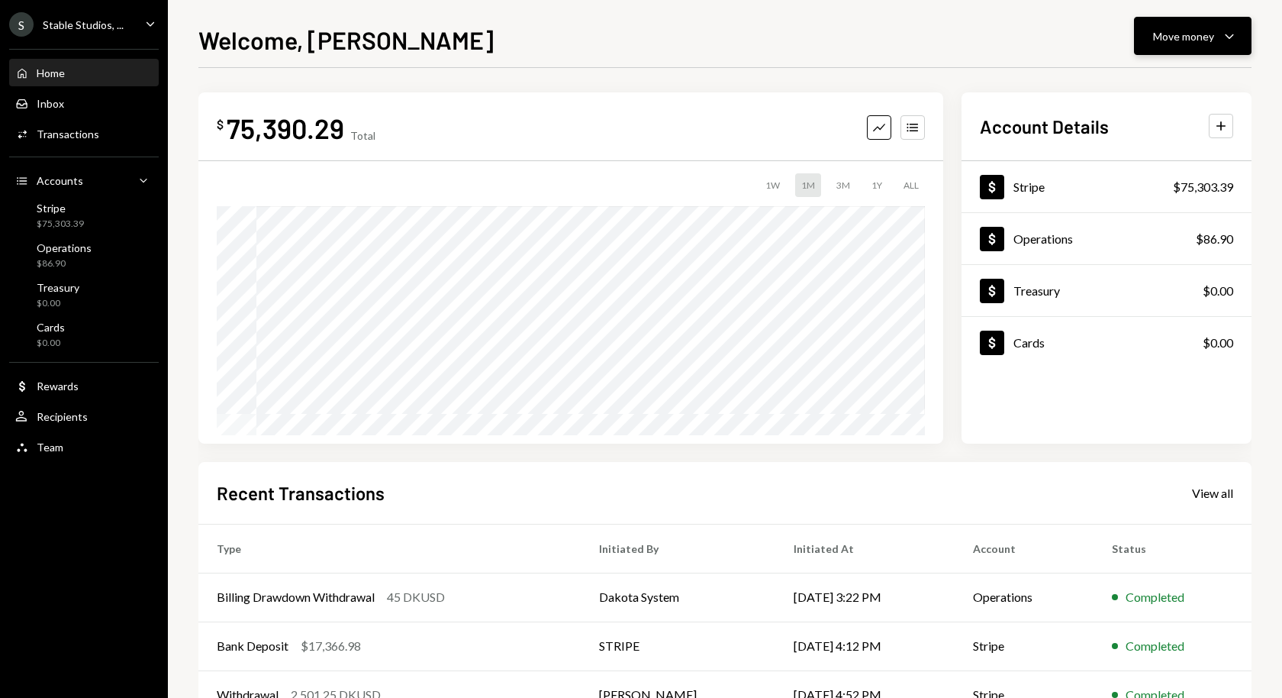
click at [1187, 34] on div "Move money" at bounding box center [1183, 36] width 61 height 16
click at [1165, 78] on div "Send" at bounding box center [1180, 82] width 111 height 16
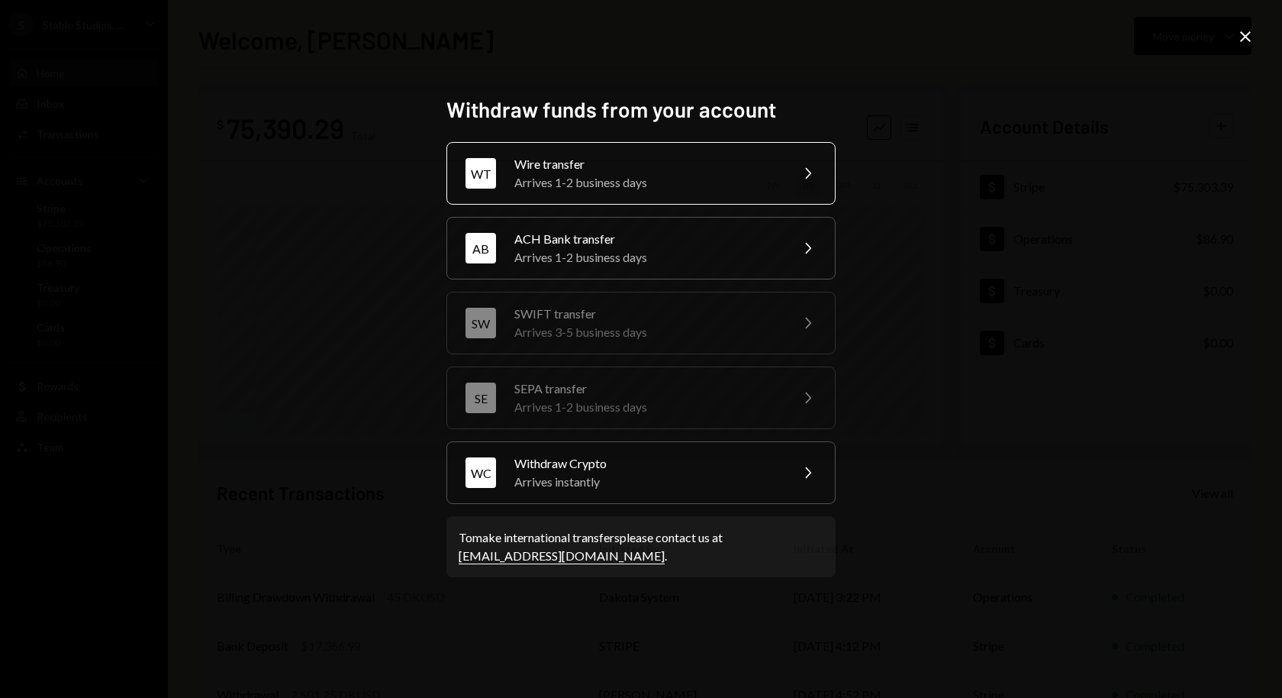
click at [627, 187] on div "Arrives 1-2 business days" at bounding box center [647, 182] width 266 height 18
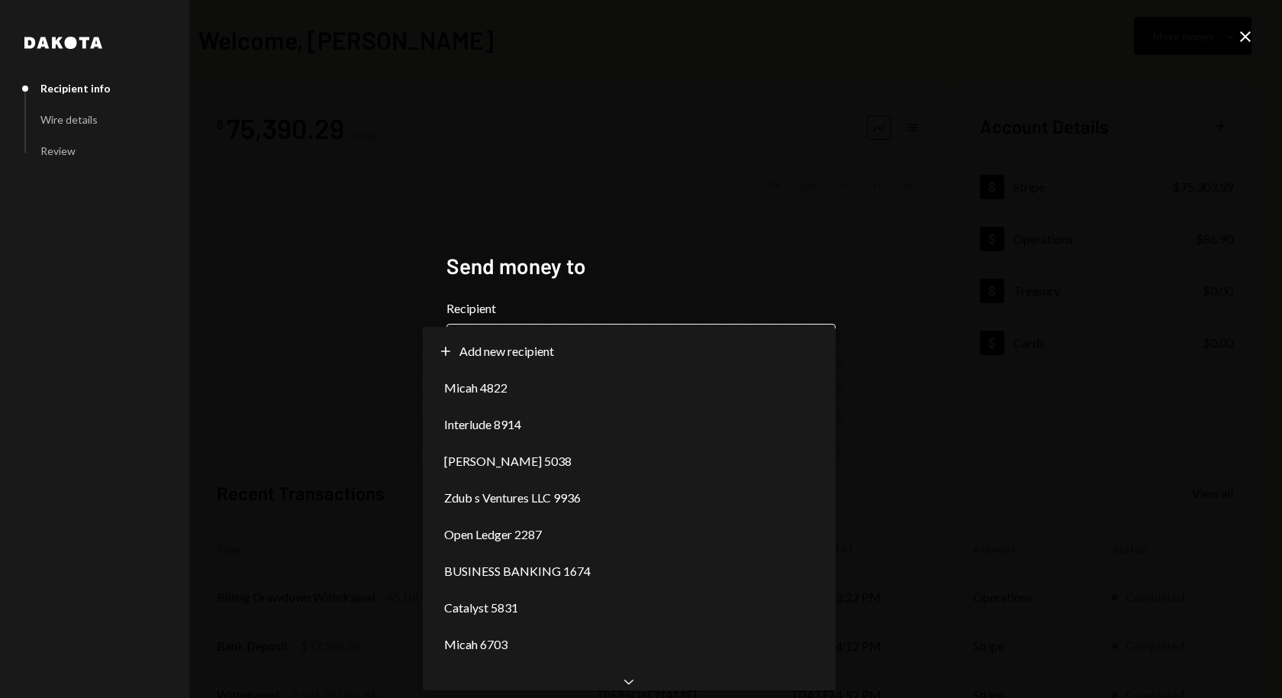
click at [495, 343] on body "**********" at bounding box center [641, 349] width 1282 height 698
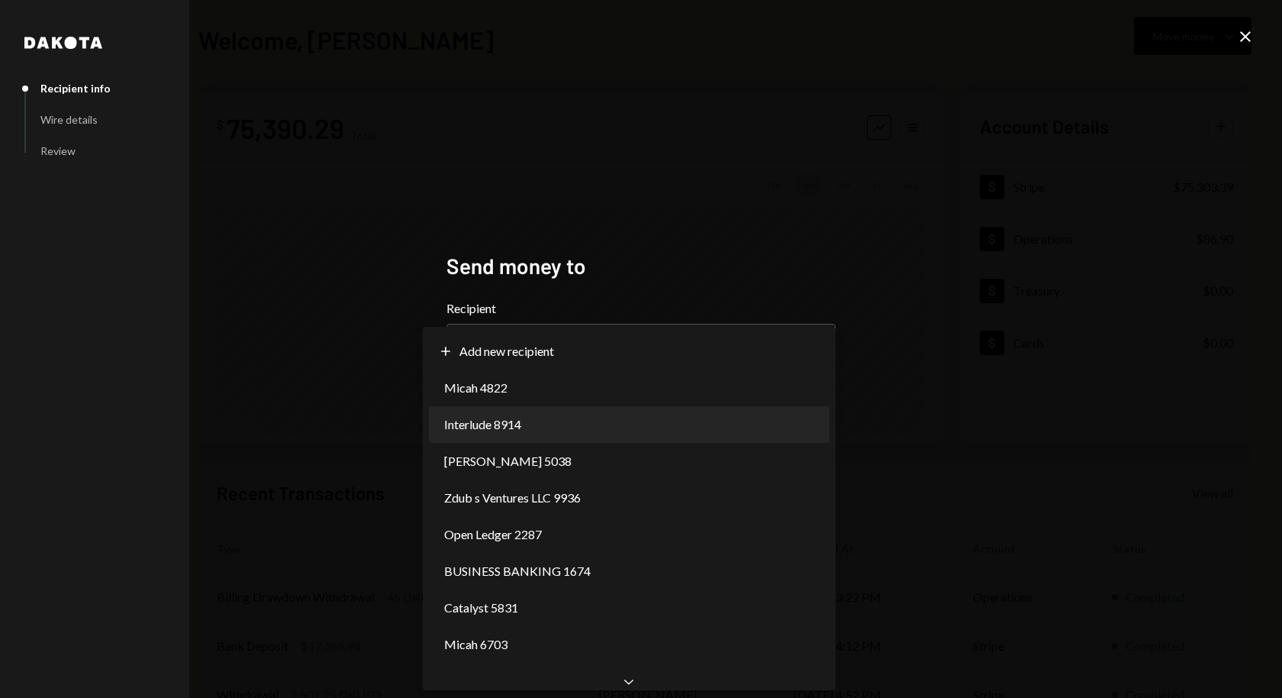
select select "**********"
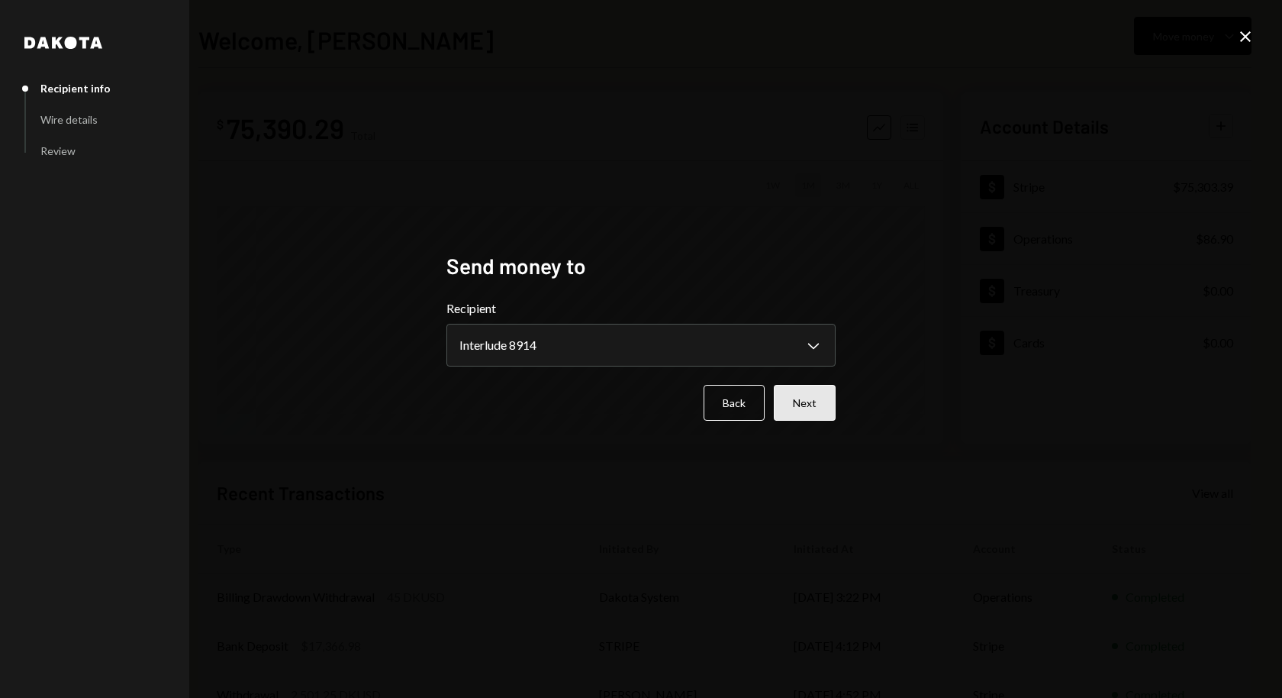
click at [814, 405] on button "Next" at bounding box center [805, 403] width 62 height 36
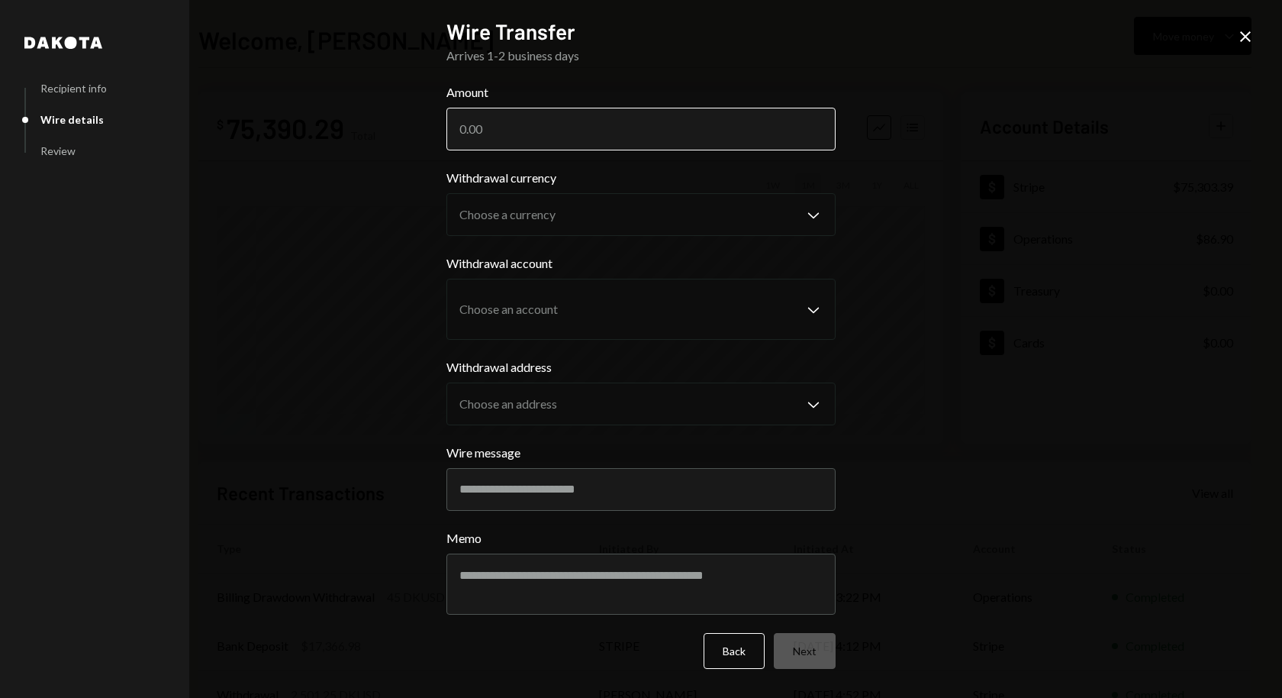
click at [575, 127] on input "Amount" at bounding box center [640, 129] width 389 height 43
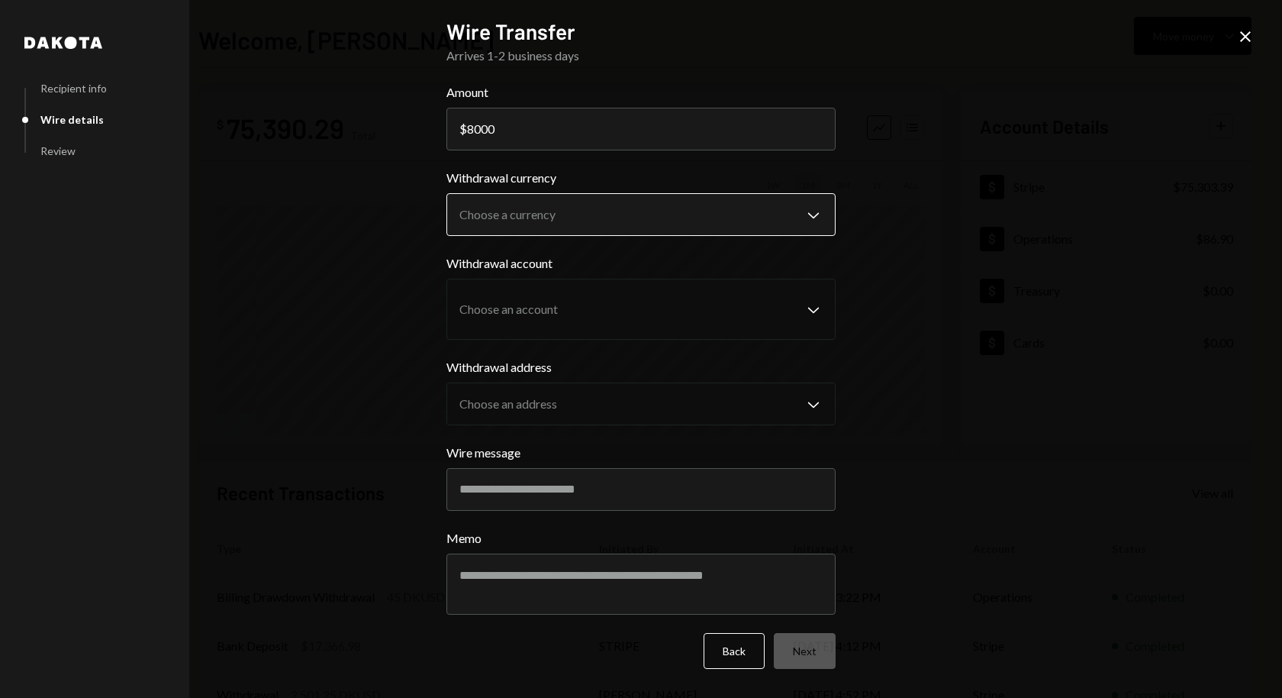
type input "8000"
click at [547, 229] on body "S Stable Studios, ... Caret Down Home Home Inbox Inbox Activities Transactions …" at bounding box center [641, 349] width 1282 height 698
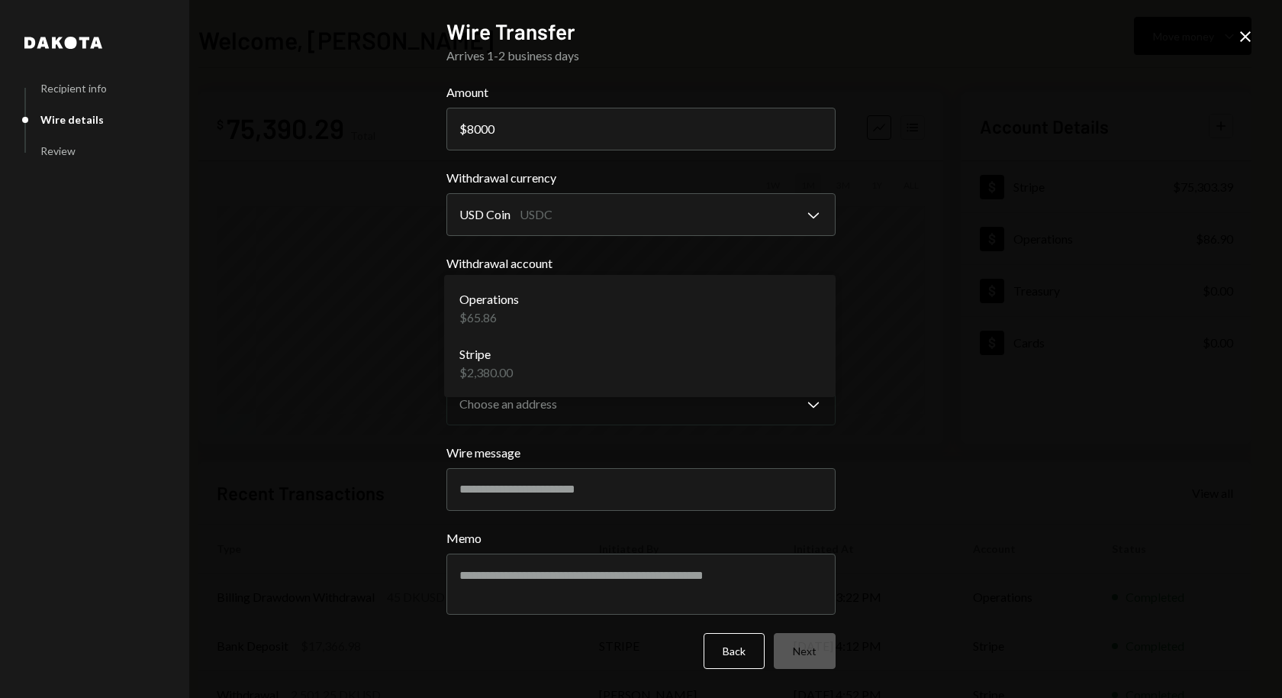
click at [527, 299] on body "S Stable Studios, ... Caret Down Home Home Inbox Inbox Activities Transactions …" at bounding box center [641, 349] width 1282 height 698
click at [559, 202] on body "S Stable Studios, ... Caret Down Home Home Inbox Inbox Activities Transactions …" at bounding box center [641, 349] width 1282 height 698
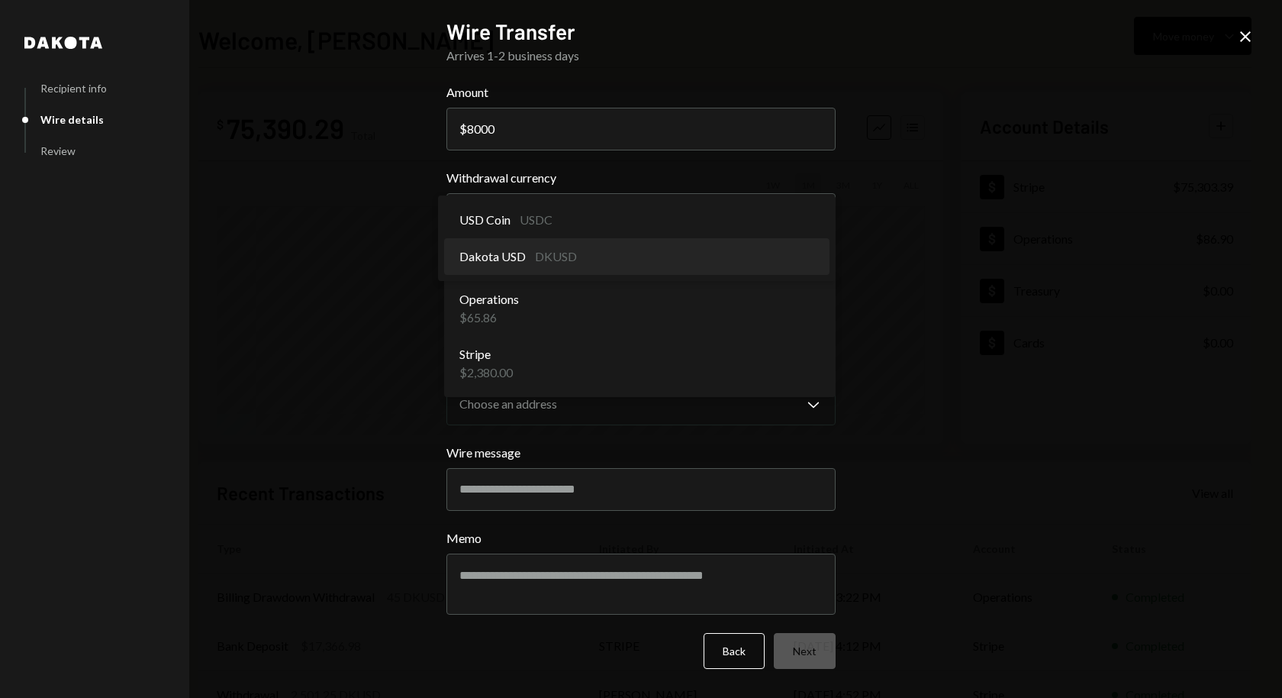
select select "*****"
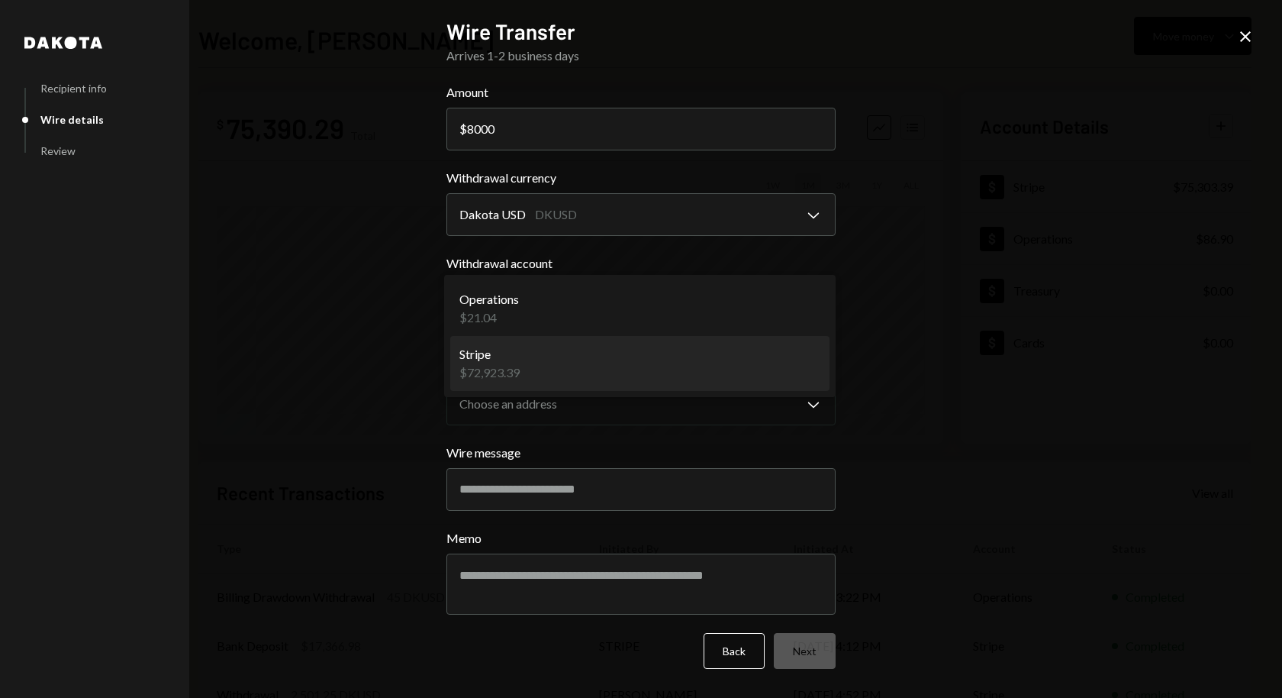
select select "**********"
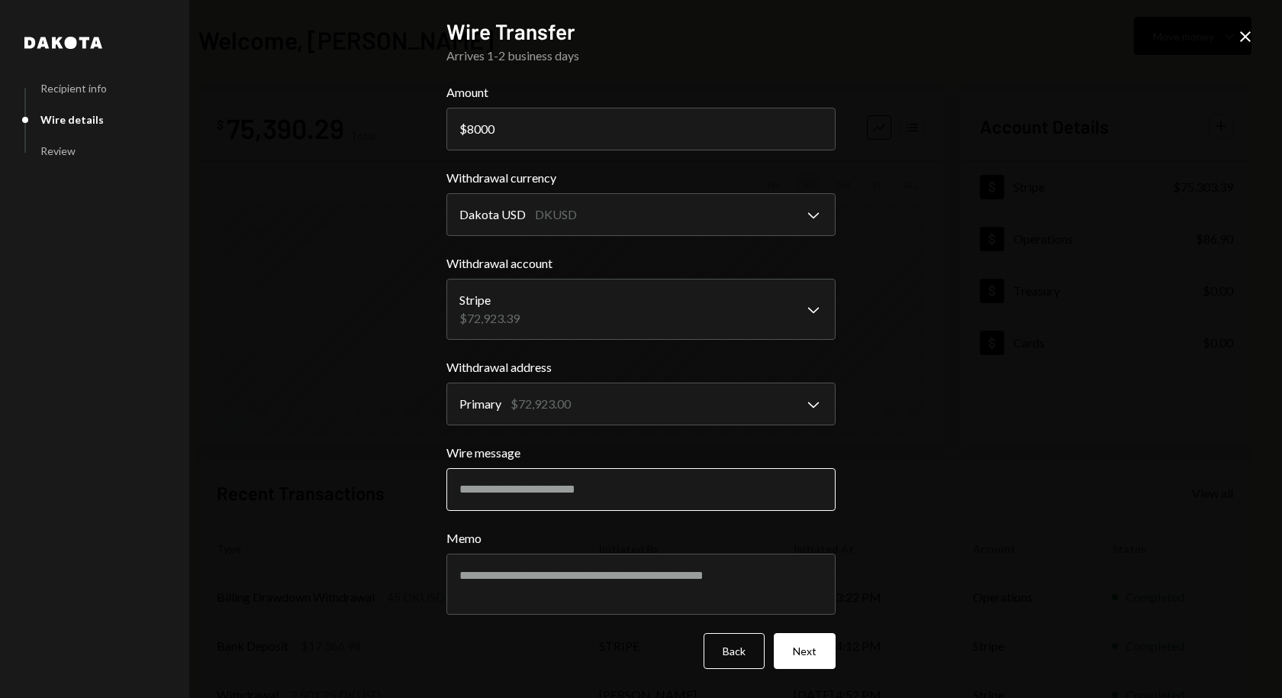
click at [532, 486] on input "Wire message" at bounding box center [640, 489] width 389 height 43
click at [525, 499] on input "*********" at bounding box center [640, 489] width 389 height 43
type input "*********"
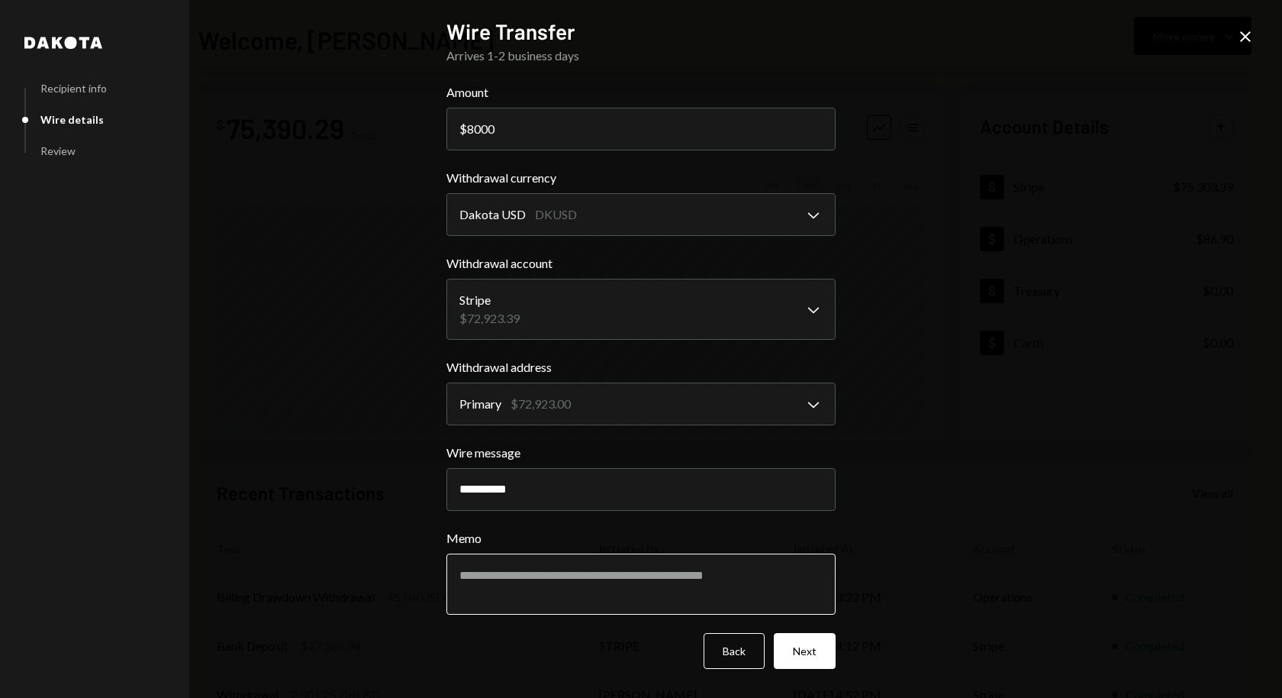
click at [505, 563] on textarea "Memo" at bounding box center [640, 583] width 389 height 61
paste textarea "*********"
click at [582, 595] on textarea "*********" at bounding box center [640, 583] width 389 height 61
type textarea "*********"
click at [804, 654] on button "Next" at bounding box center [805, 651] width 62 height 36
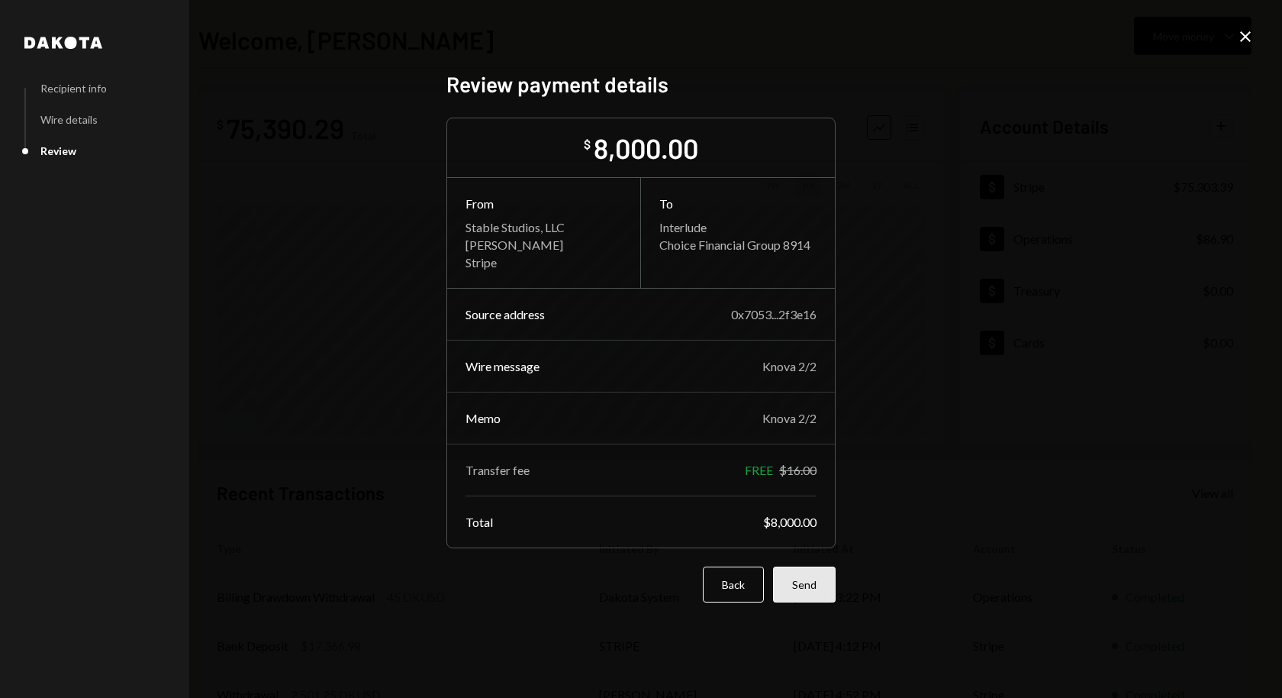
click at [819, 585] on button "Send" at bounding box center [804, 584] width 63 height 36
